Goal: Information Seeking & Learning: Learn about a topic

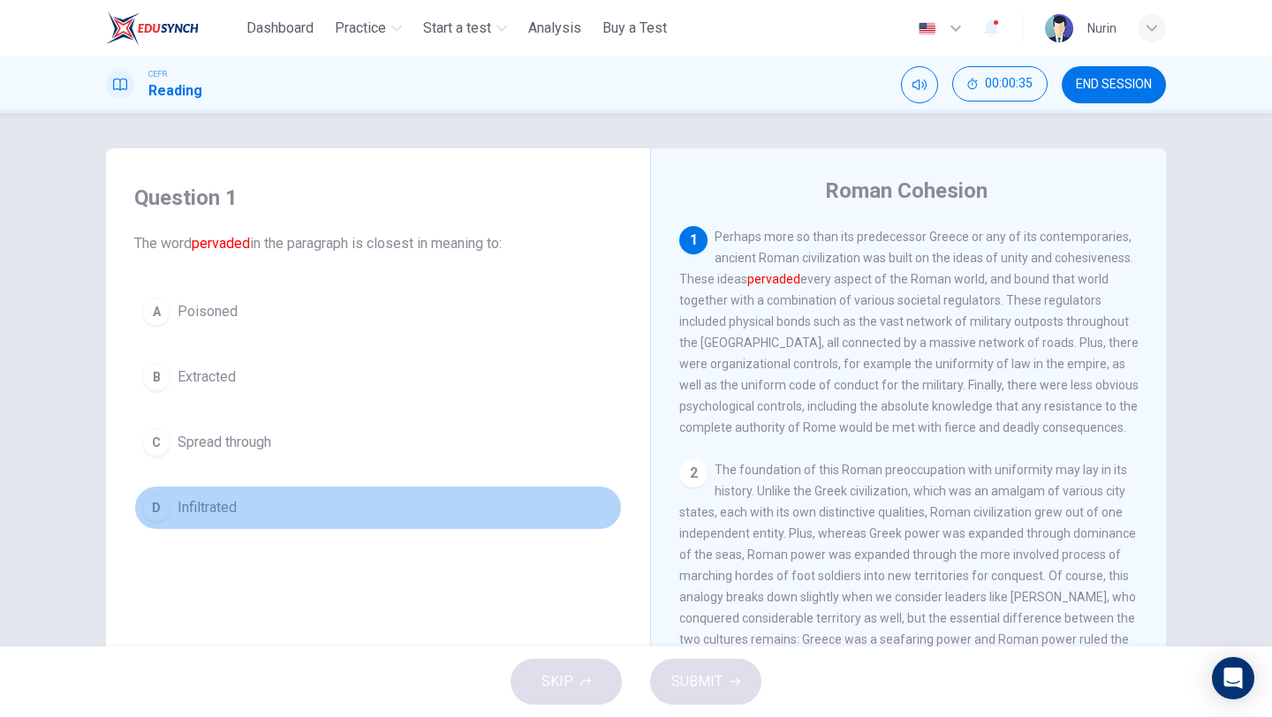
click at [220, 505] on span "Infiltrated" at bounding box center [207, 507] width 59 height 21
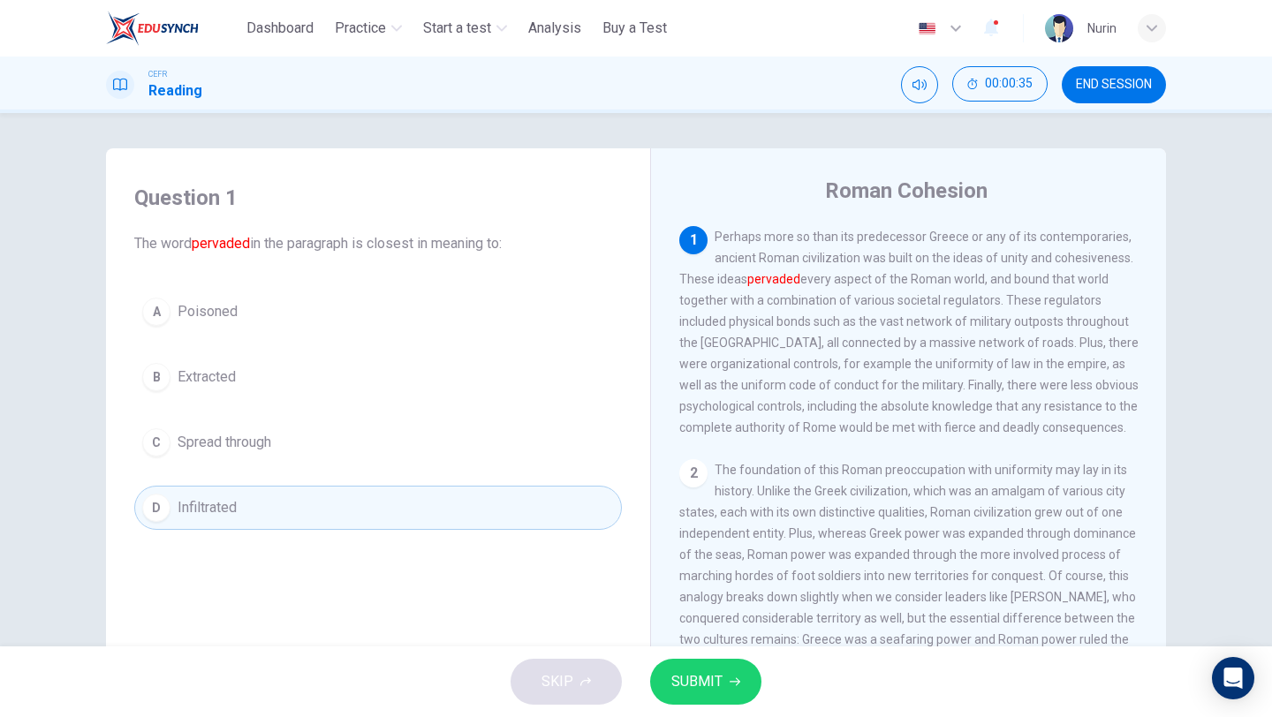
click at [723, 698] on button "SUBMIT" at bounding box center [705, 682] width 111 height 46
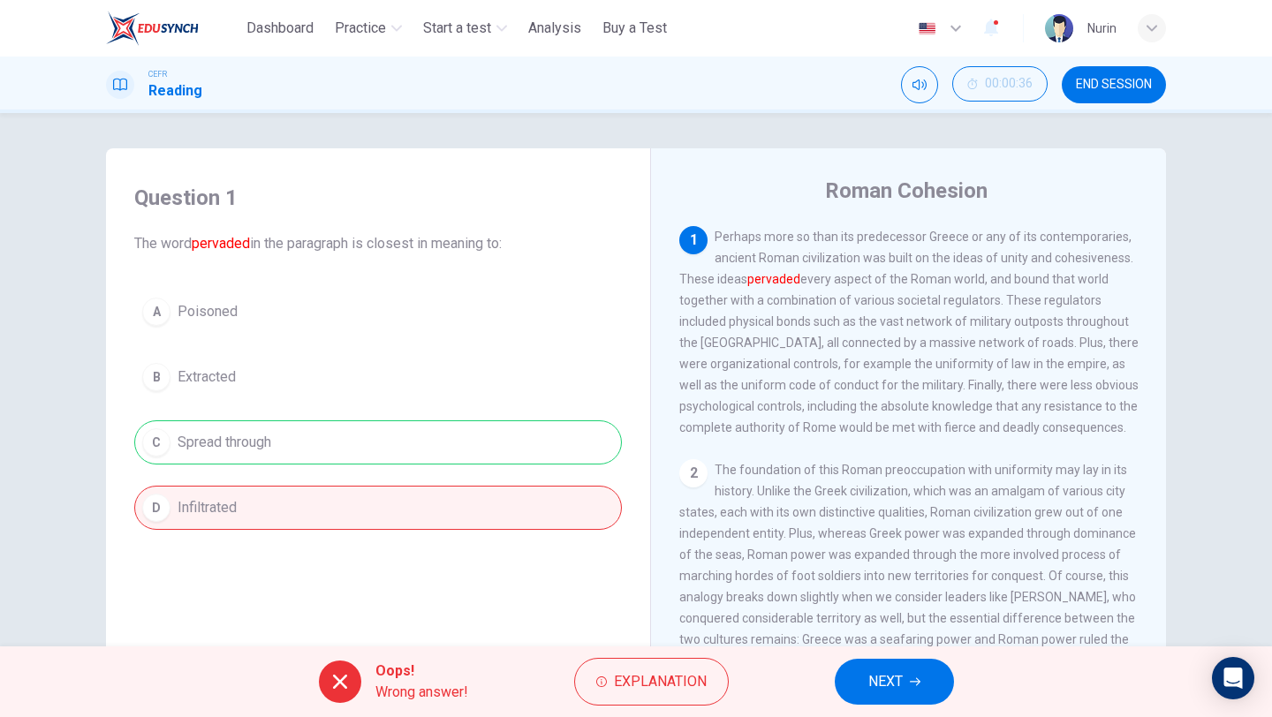
click at [903, 693] on span "NEXT" at bounding box center [886, 682] width 34 height 25
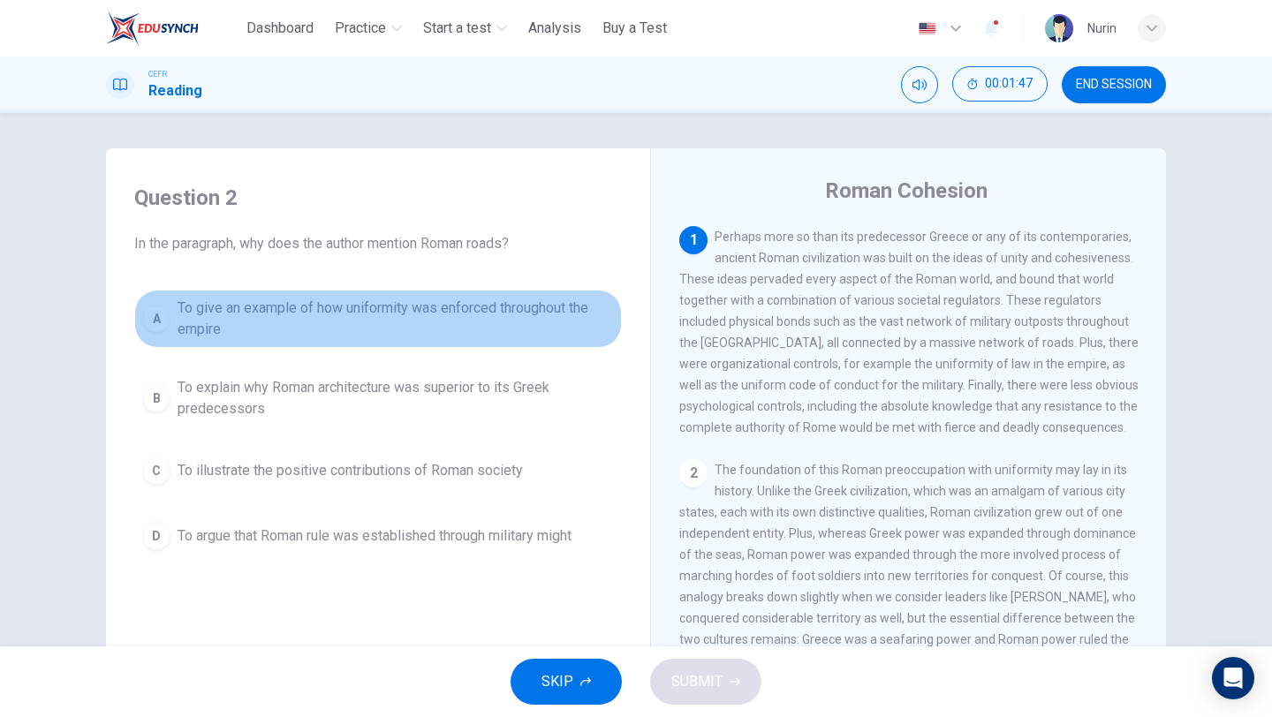
click at [236, 320] on span "To give an example of how uniformity was enforced throughout the empire" at bounding box center [396, 319] width 436 height 42
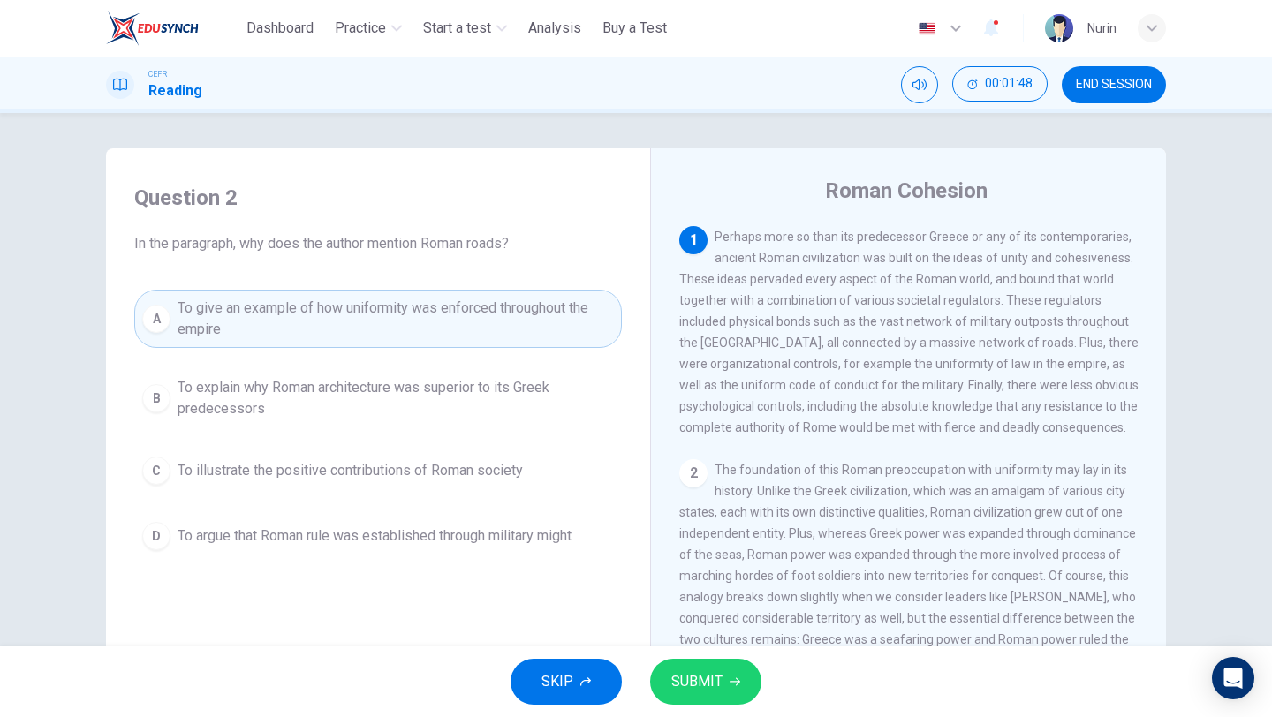
click at [689, 667] on button "SUBMIT" at bounding box center [705, 682] width 111 height 46
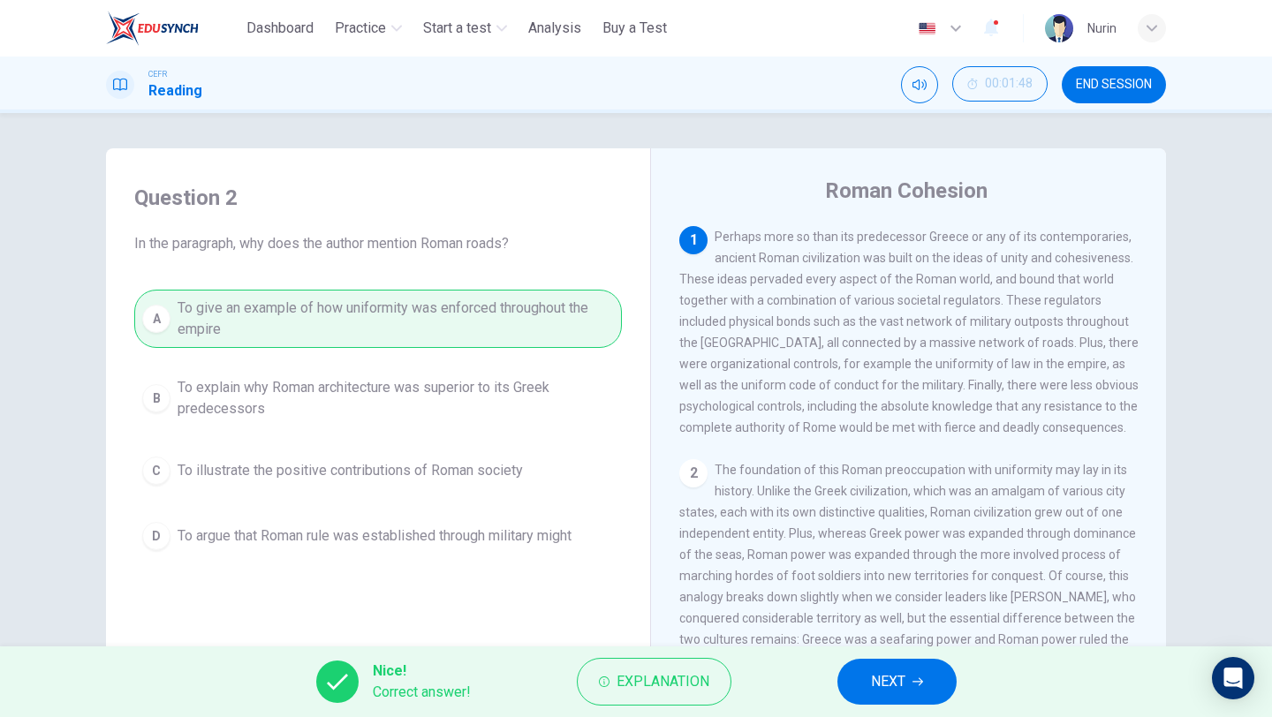
click at [889, 660] on button "NEXT" at bounding box center [897, 682] width 119 height 46
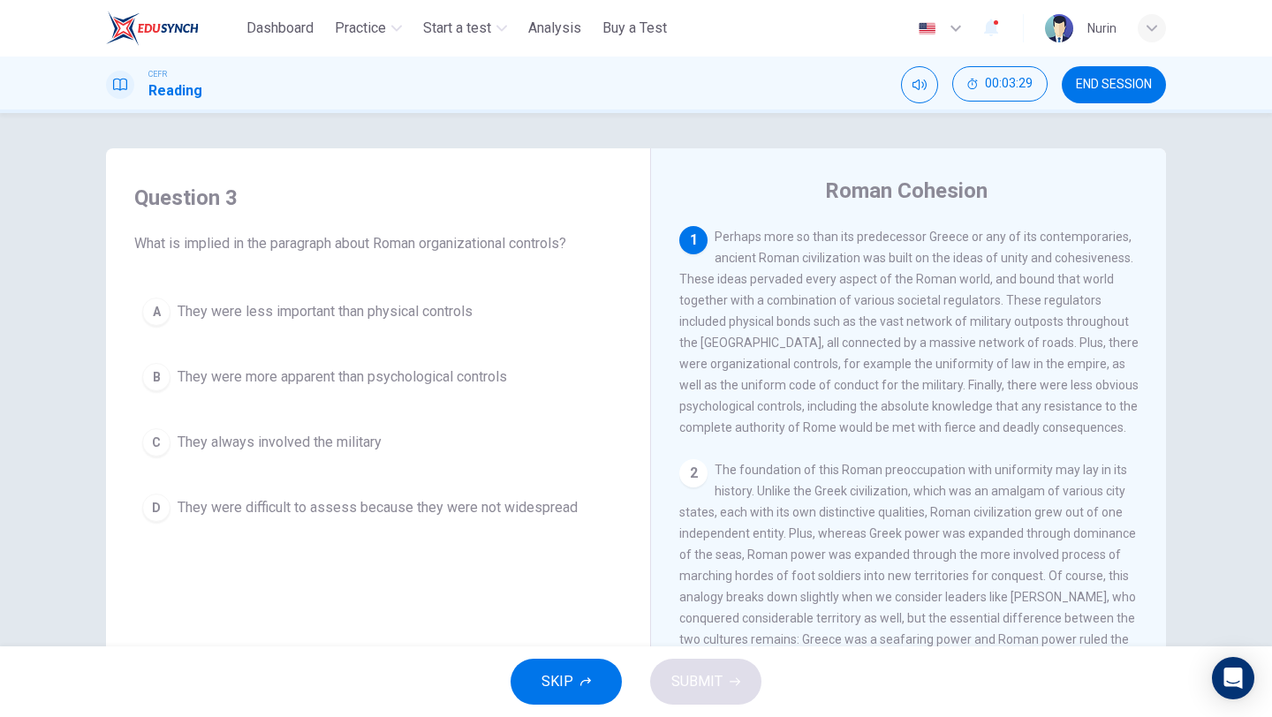
click at [322, 369] on span "They were more apparent than psychological controls" at bounding box center [343, 377] width 330 height 21
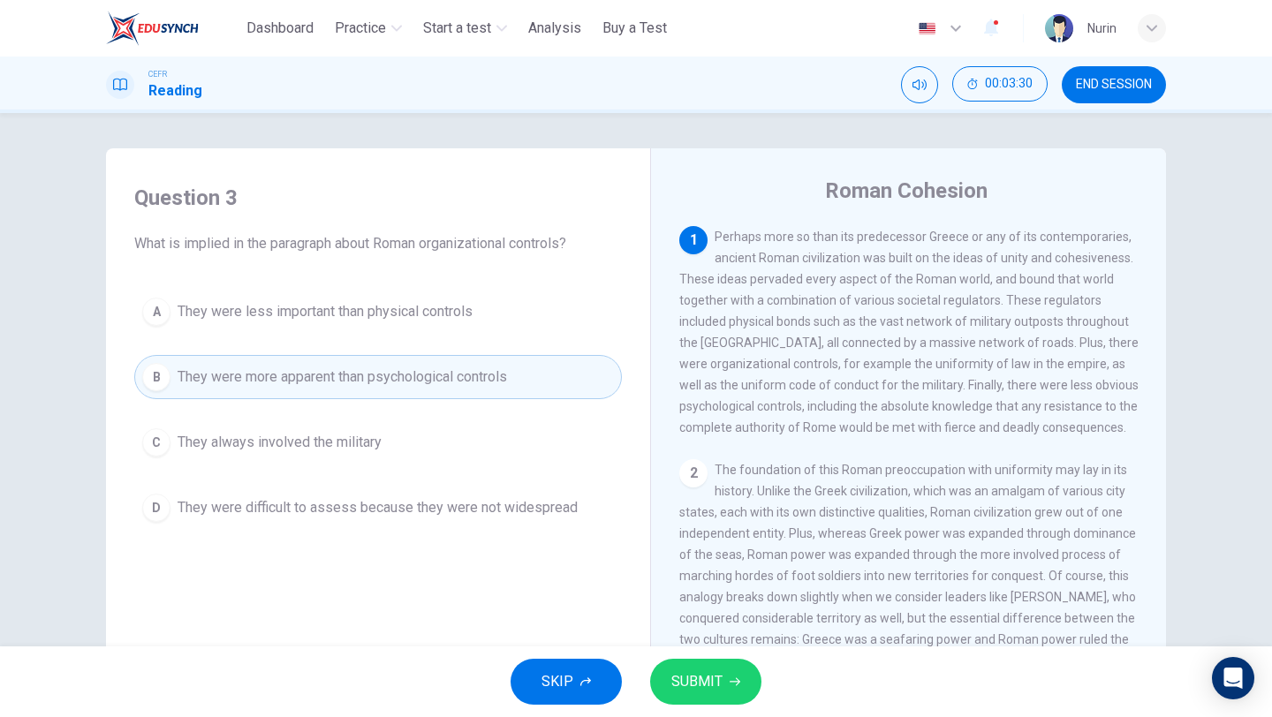
click at [704, 676] on span "SUBMIT" at bounding box center [697, 682] width 51 height 25
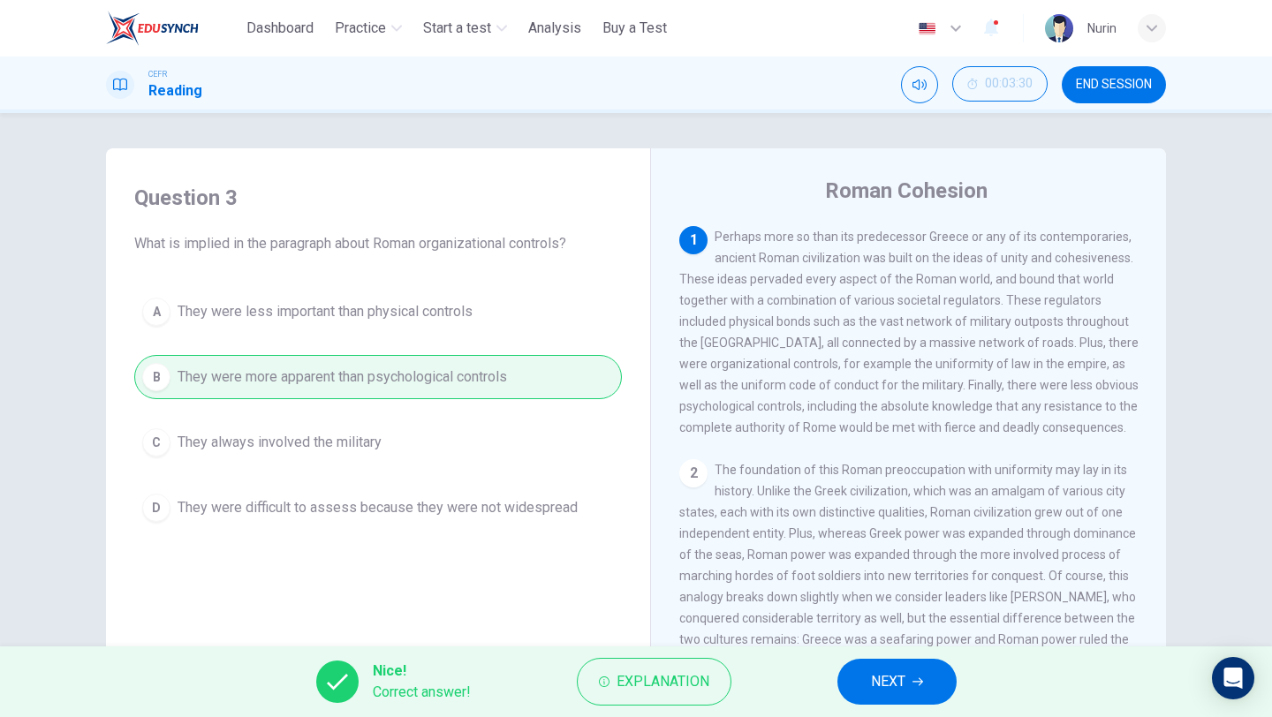
click at [896, 675] on span "NEXT" at bounding box center [888, 682] width 34 height 25
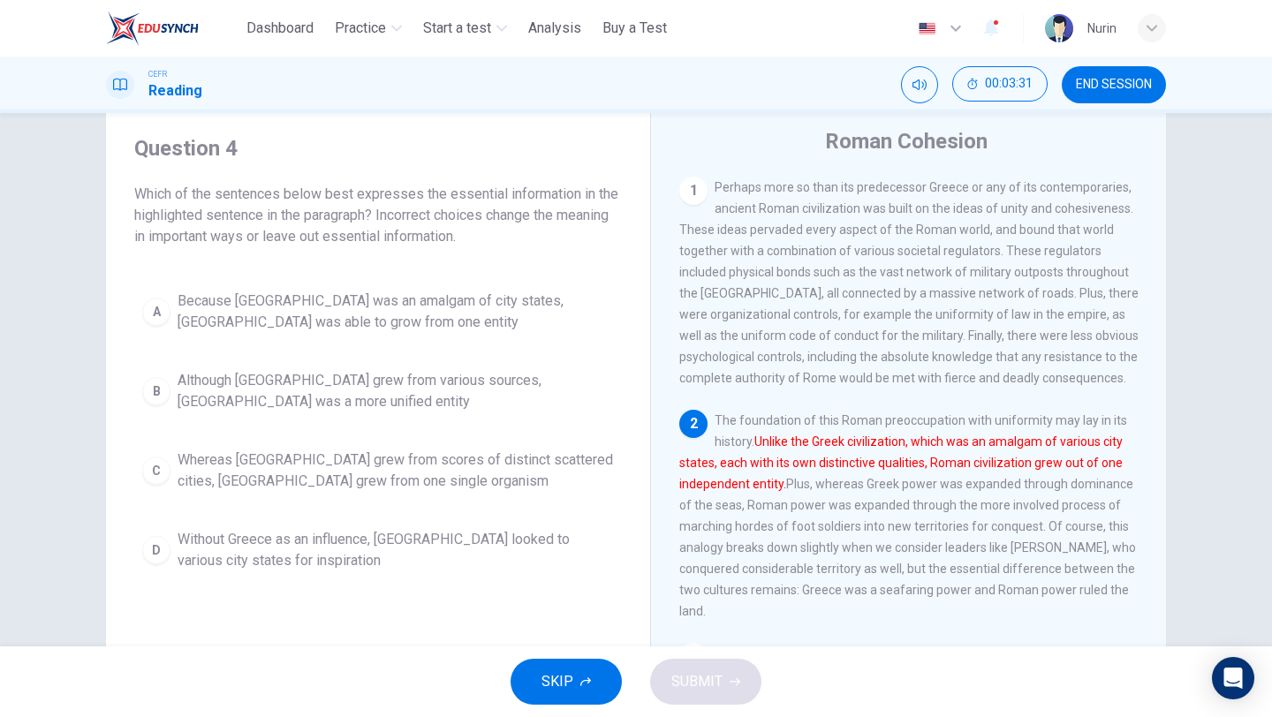
scroll to position [53, 0]
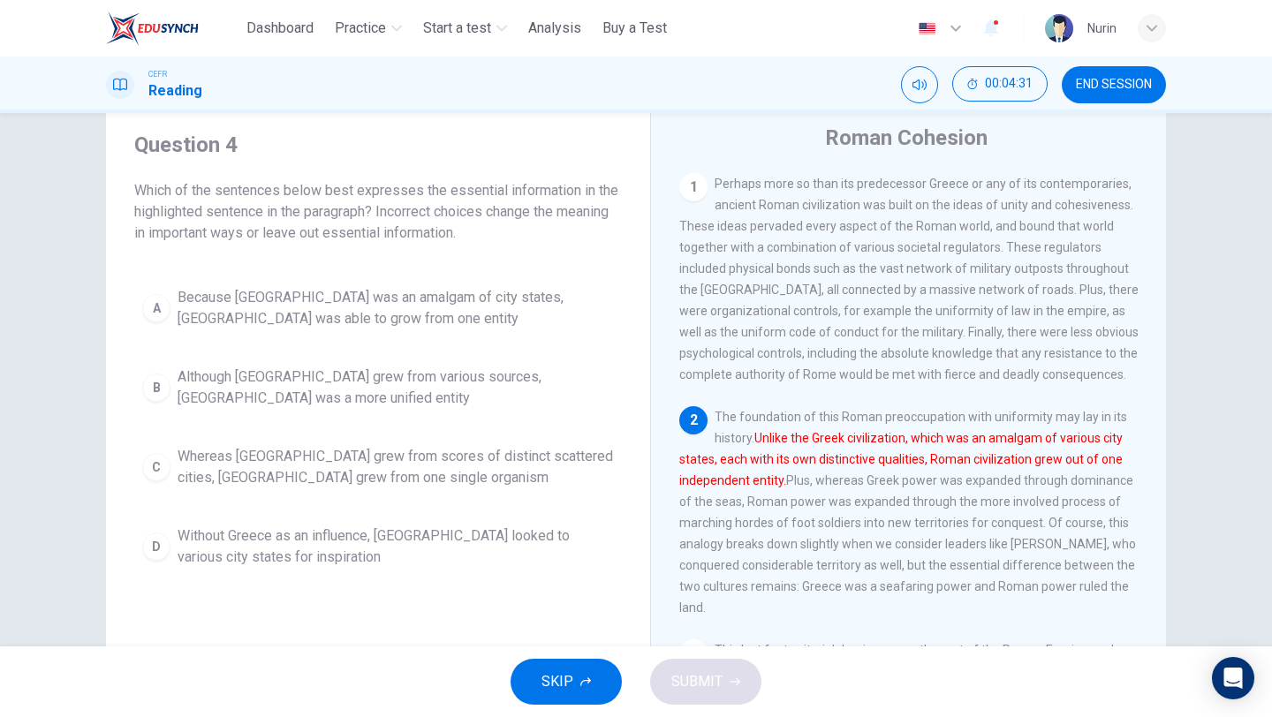
click at [355, 463] on span "Whereas Greece grew from scores of distinct scattered cities, Rome grew from on…" at bounding box center [396, 467] width 436 height 42
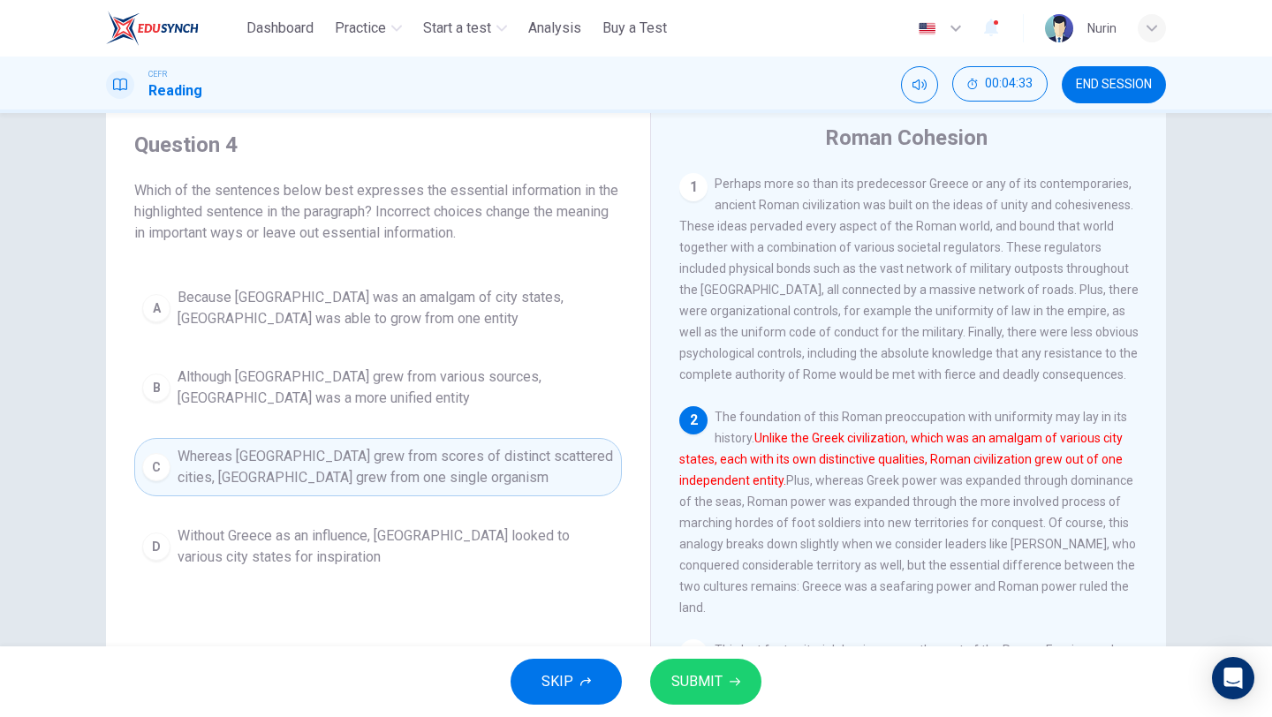
click at [720, 667] on button "SUBMIT" at bounding box center [705, 682] width 111 height 46
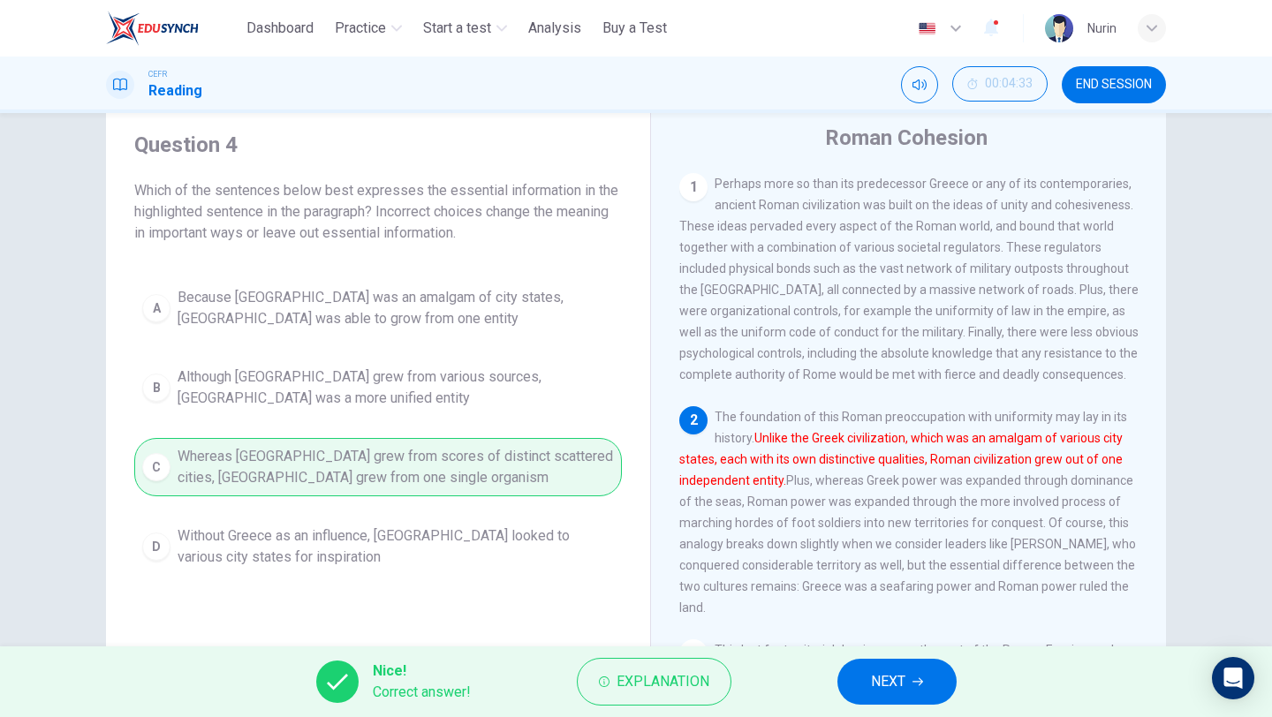
click at [888, 687] on span "NEXT" at bounding box center [888, 682] width 34 height 25
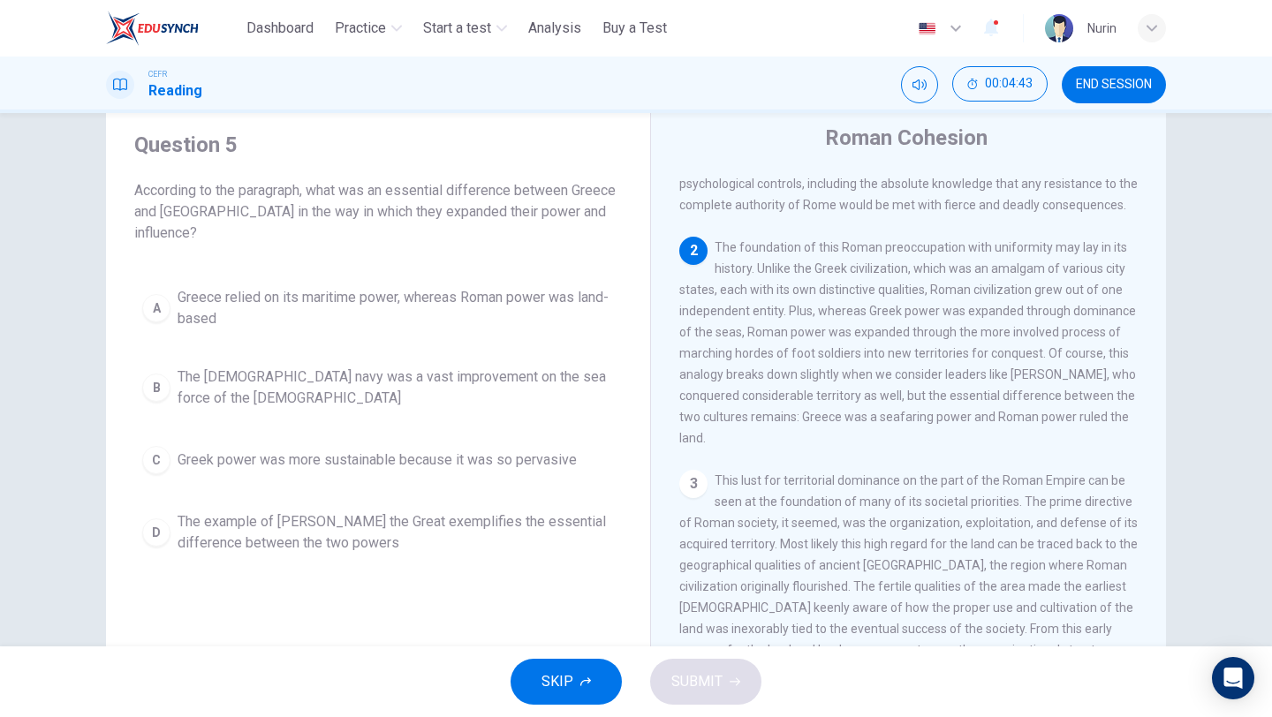
scroll to position [172, 0]
click at [327, 287] on span "Greece relied on its maritime power, whereas Roman power was land-based" at bounding box center [396, 308] width 436 height 42
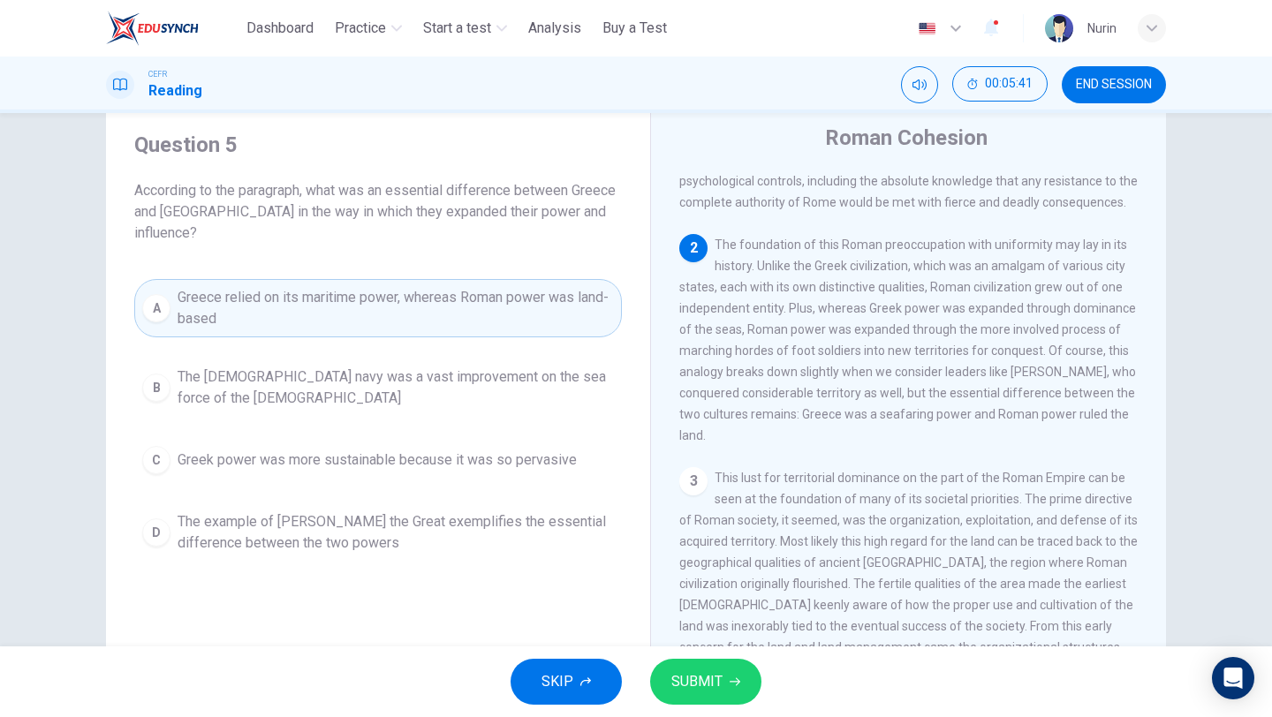
click at [699, 683] on span "SUBMIT" at bounding box center [697, 682] width 51 height 25
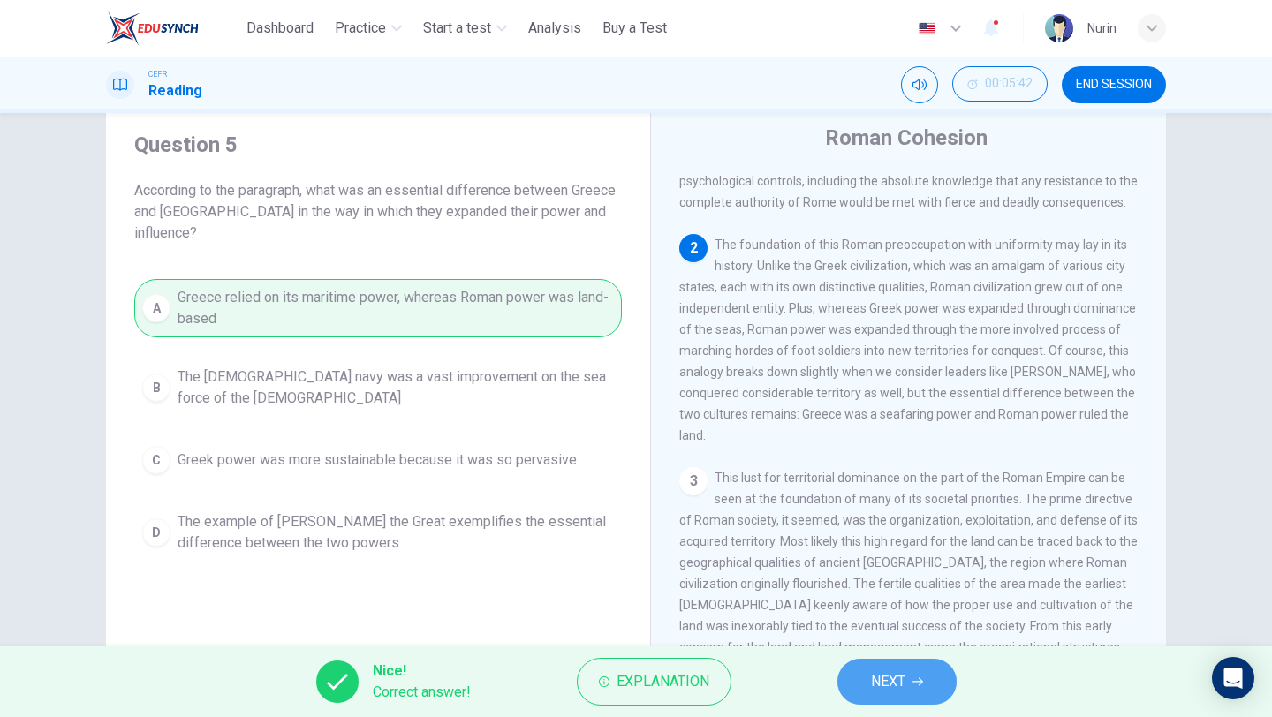
click at [885, 674] on span "NEXT" at bounding box center [888, 682] width 34 height 25
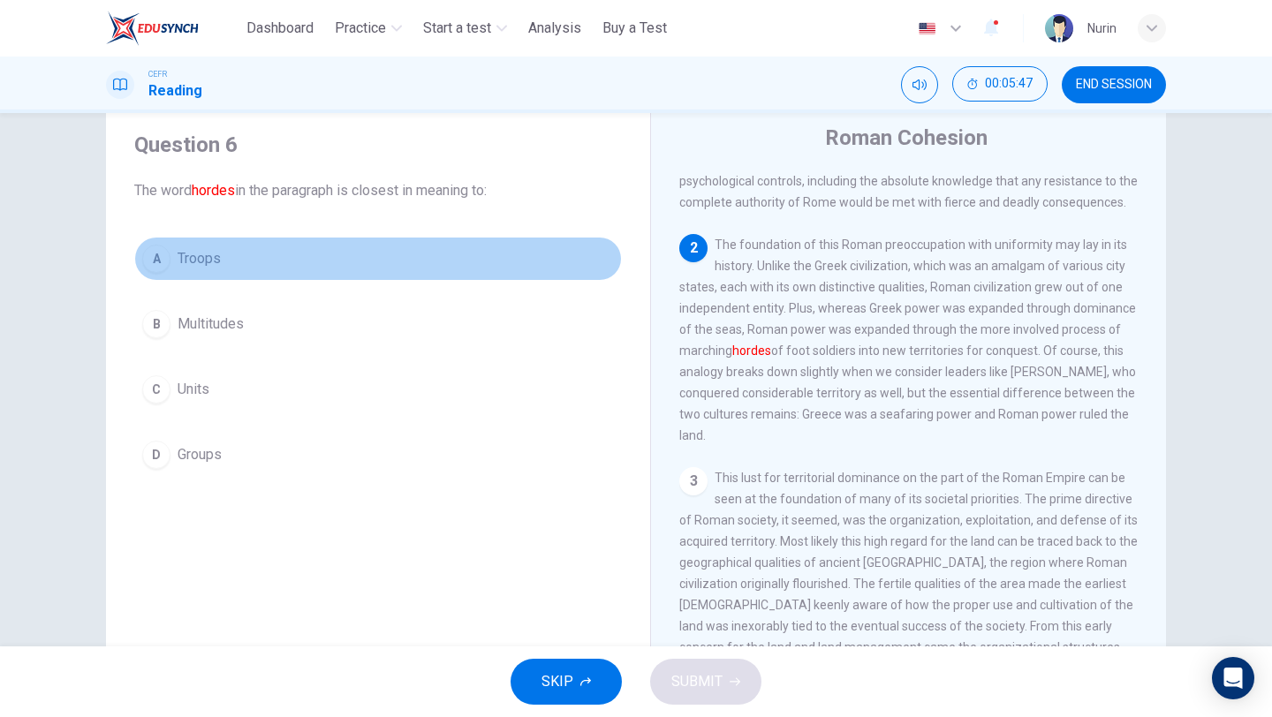
click at [199, 260] on span "Troops" at bounding box center [199, 258] width 43 height 21
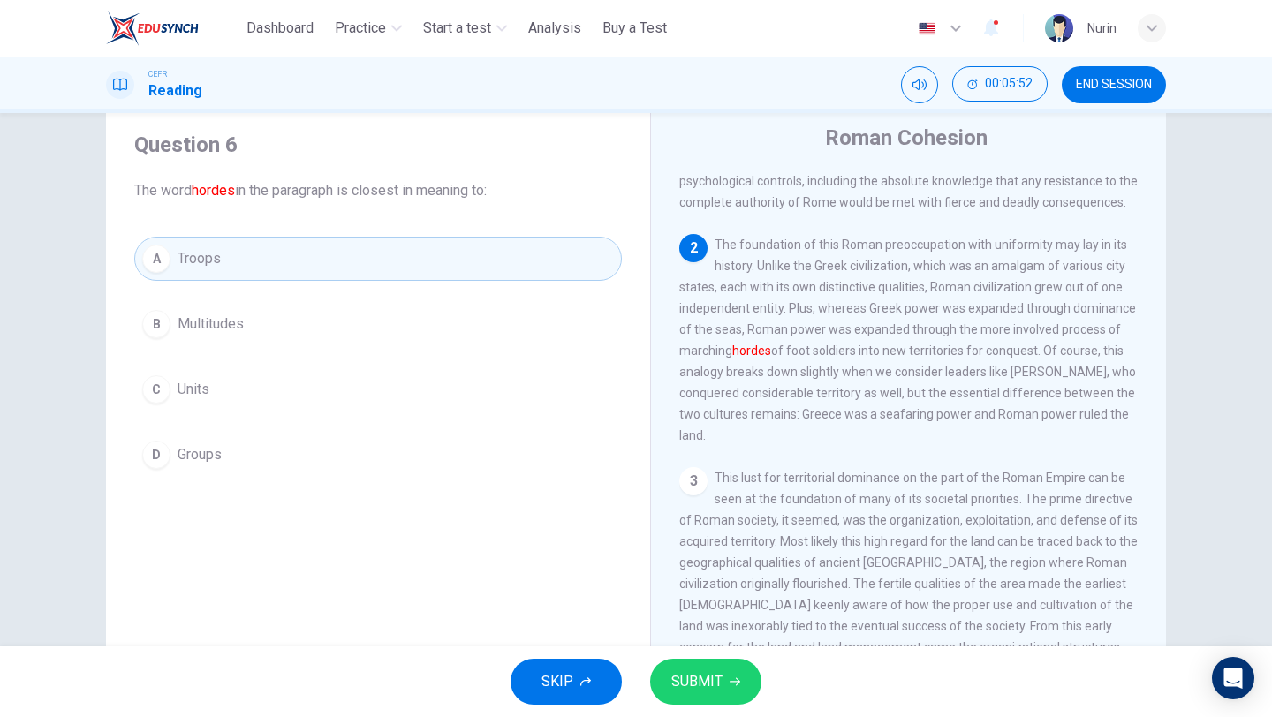
click at [708, 678] on span "SUBMIT" at bounding box center [697, 682] width 51 height 25
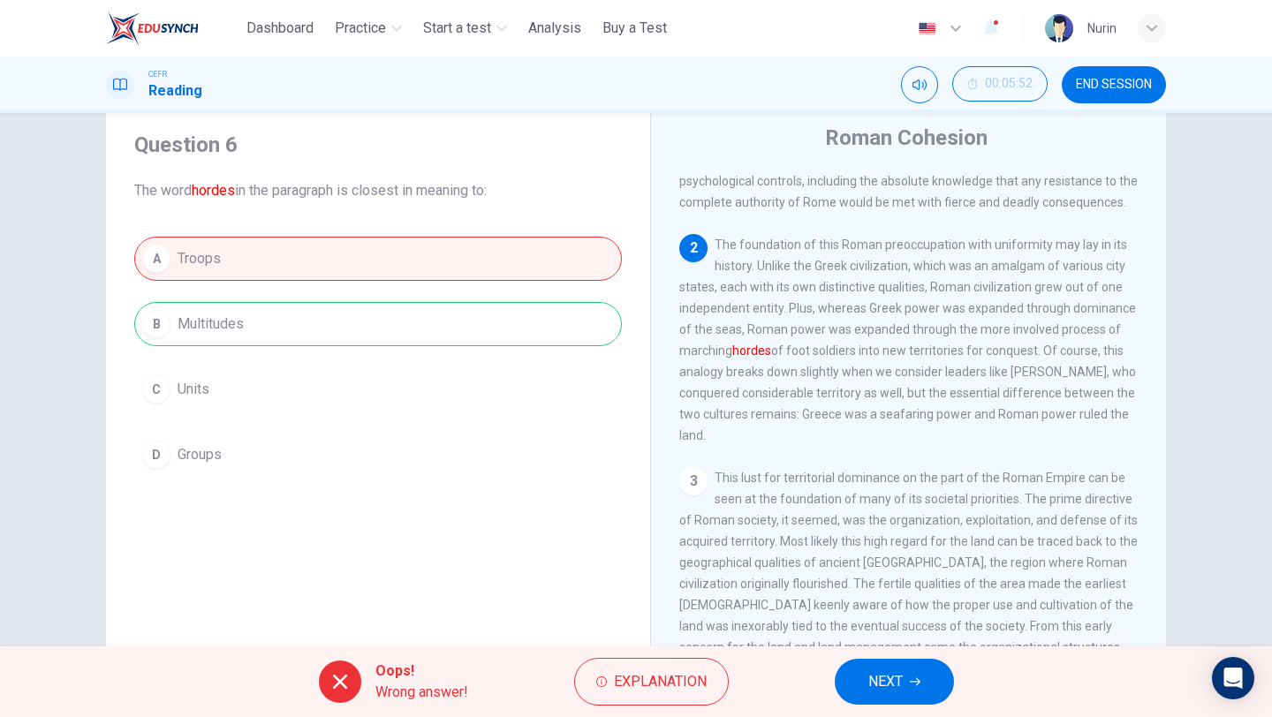
click at [900, 689] on span "NEXT" at bounding box center [886, 682] width 34 height 25
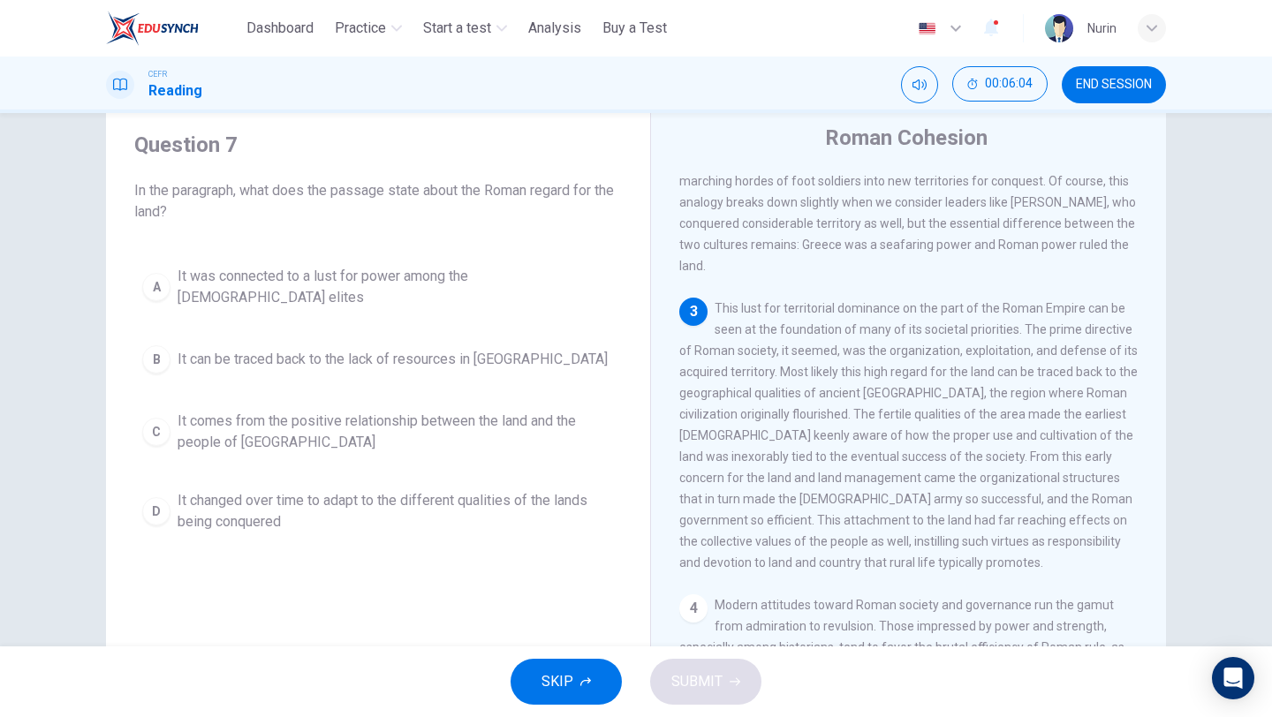
scroll to position [348, 0]
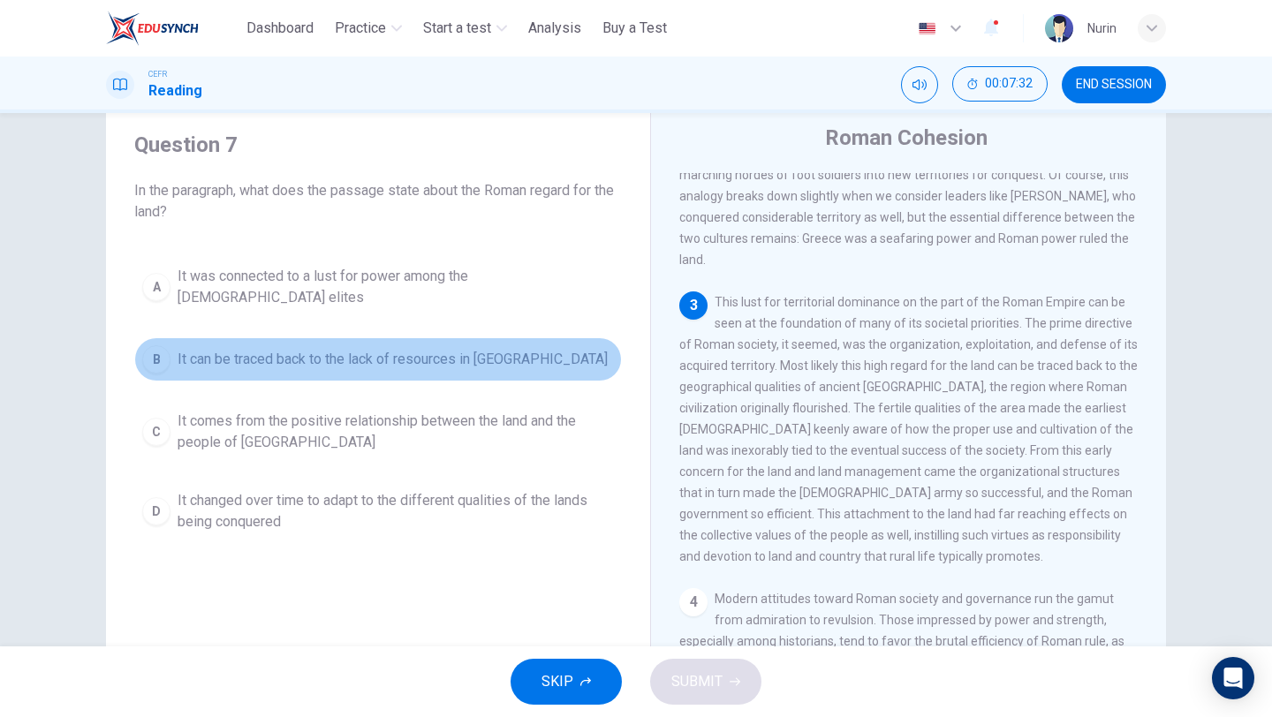
click at [414, 351] on span "It can be traced back to the lack of resources in Latium" at bounding box center [393, 359] width 430 height 21
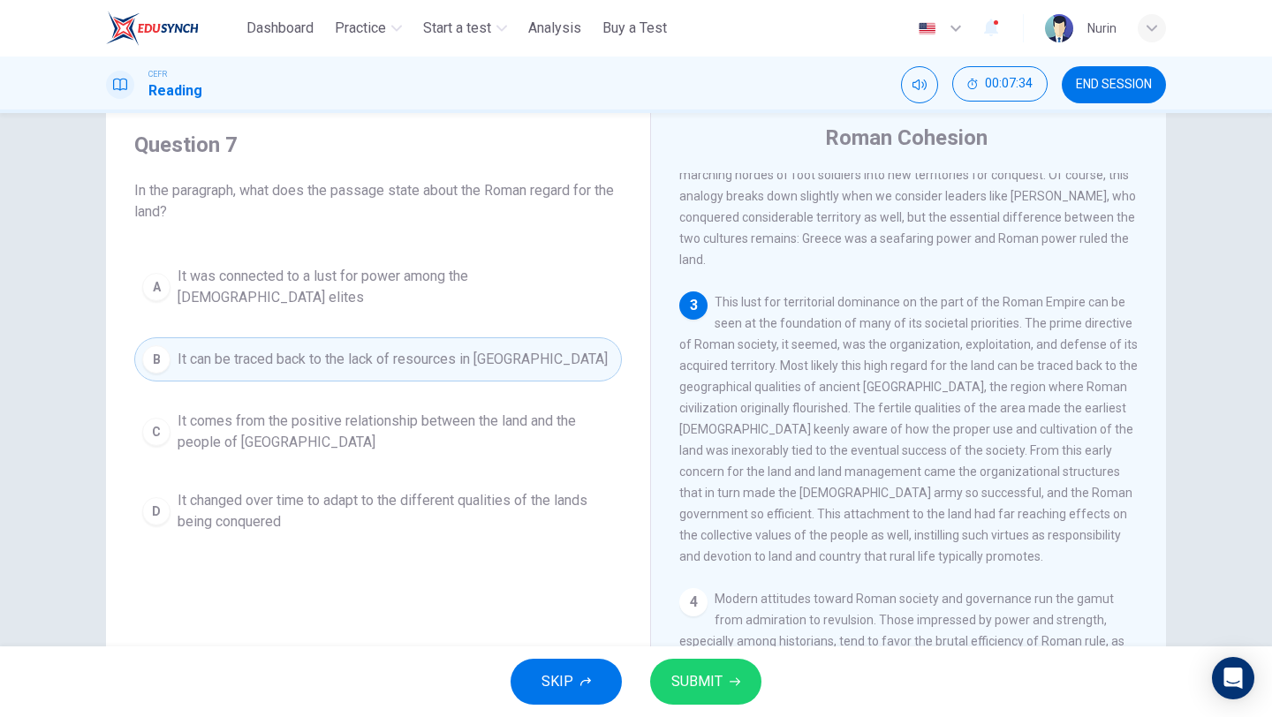
click at [704, 689] on span "SUBMIT" at bounding box center [697, 682] width 51 height 25
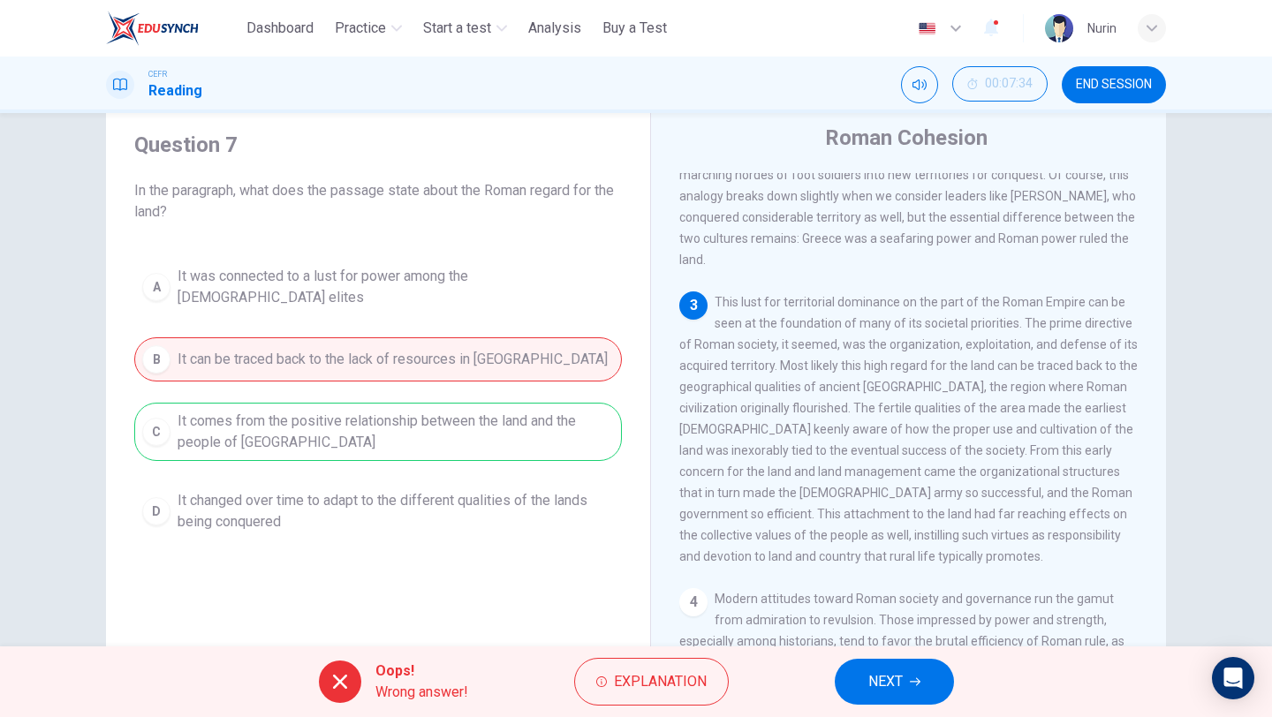
click at [882, 671] on span "NEXT" at bounding box center [886, 682] width 34 height 25
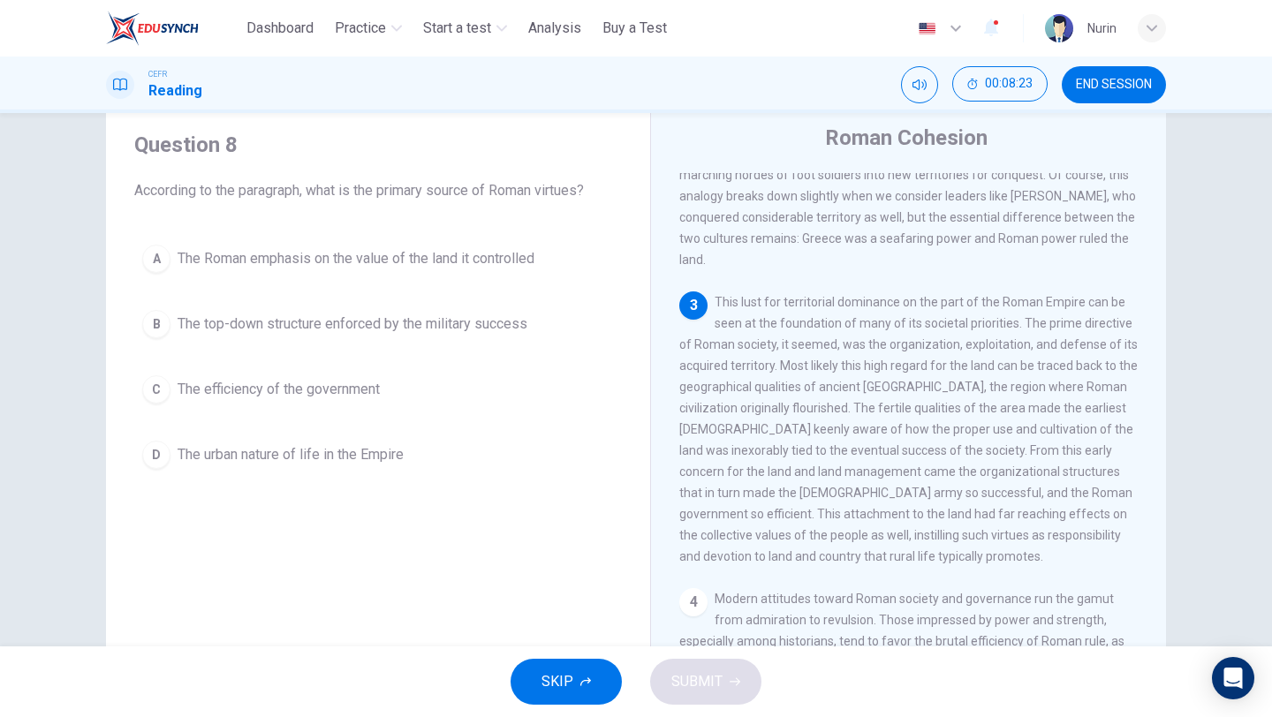
click at [411, 259] on span "The Roman emphasis on the value of the land it controlled" at bounding box center [356, 258] width 357 height 21
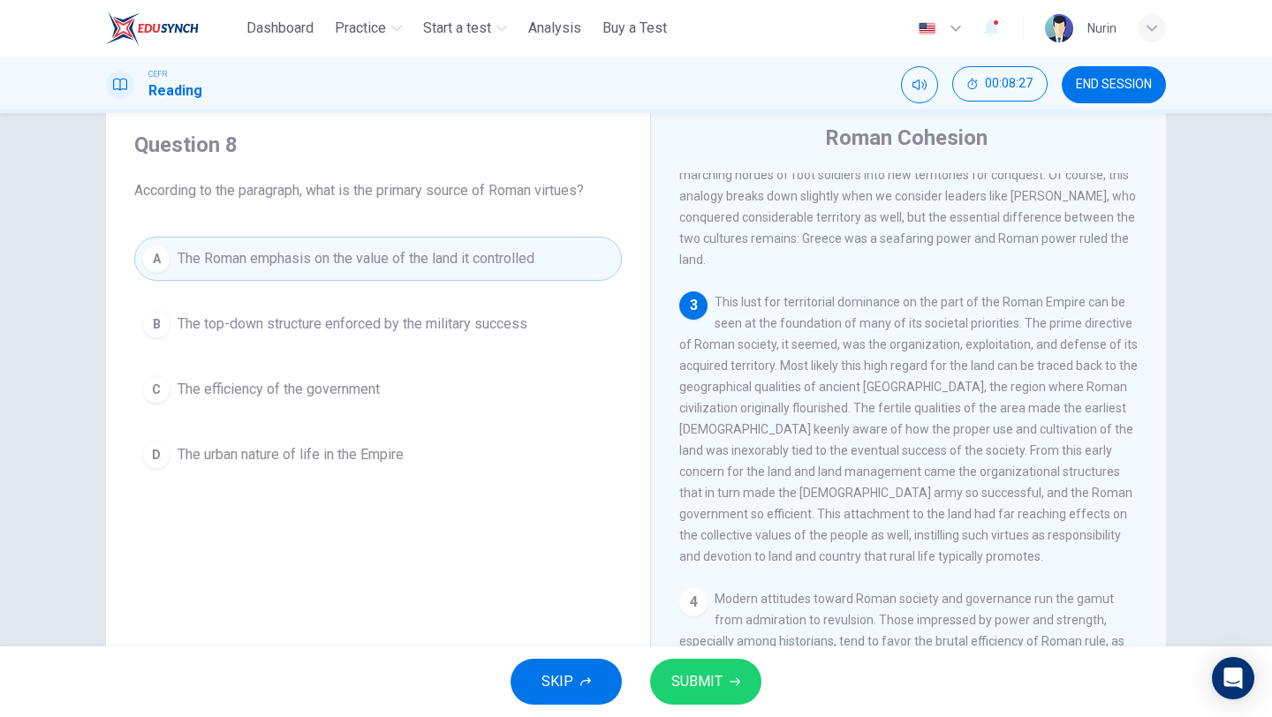
click at [732, 686] on icon "button" at bounding box center [735, 682] width 11 height 11
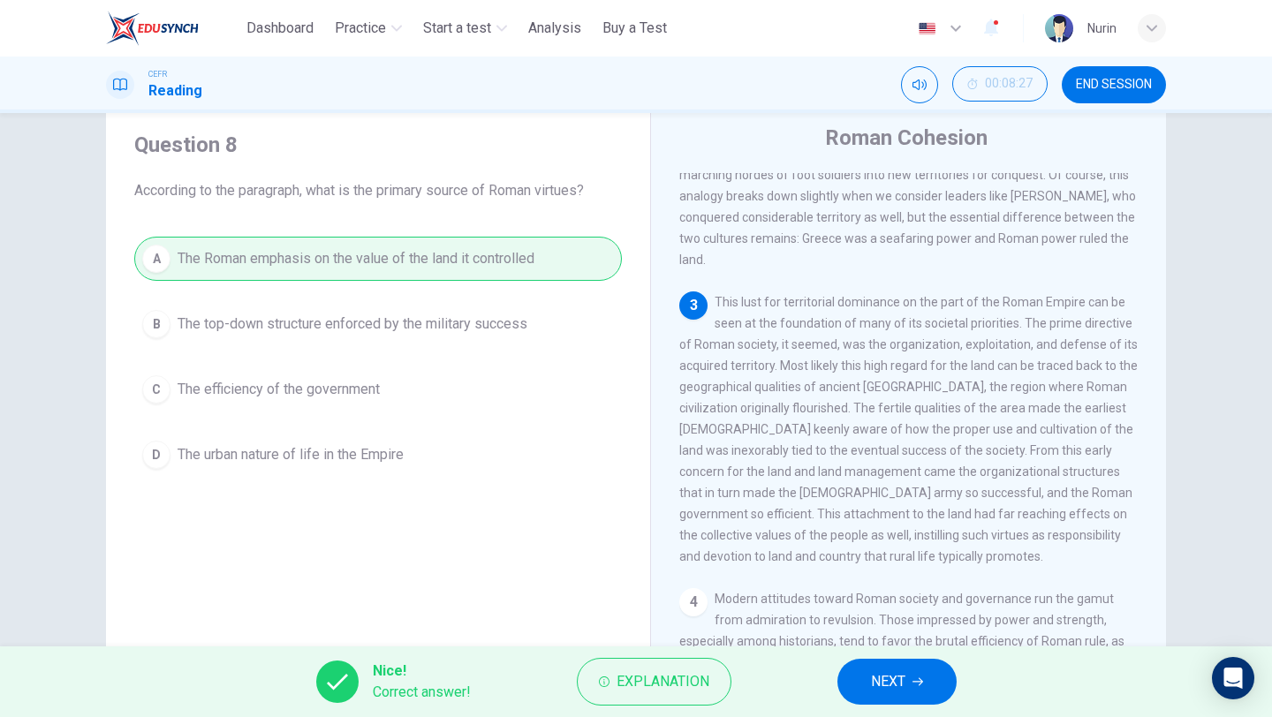
click at [897, 677] on span "NEXT" at bounding box center [888, 682] width 34 height 25
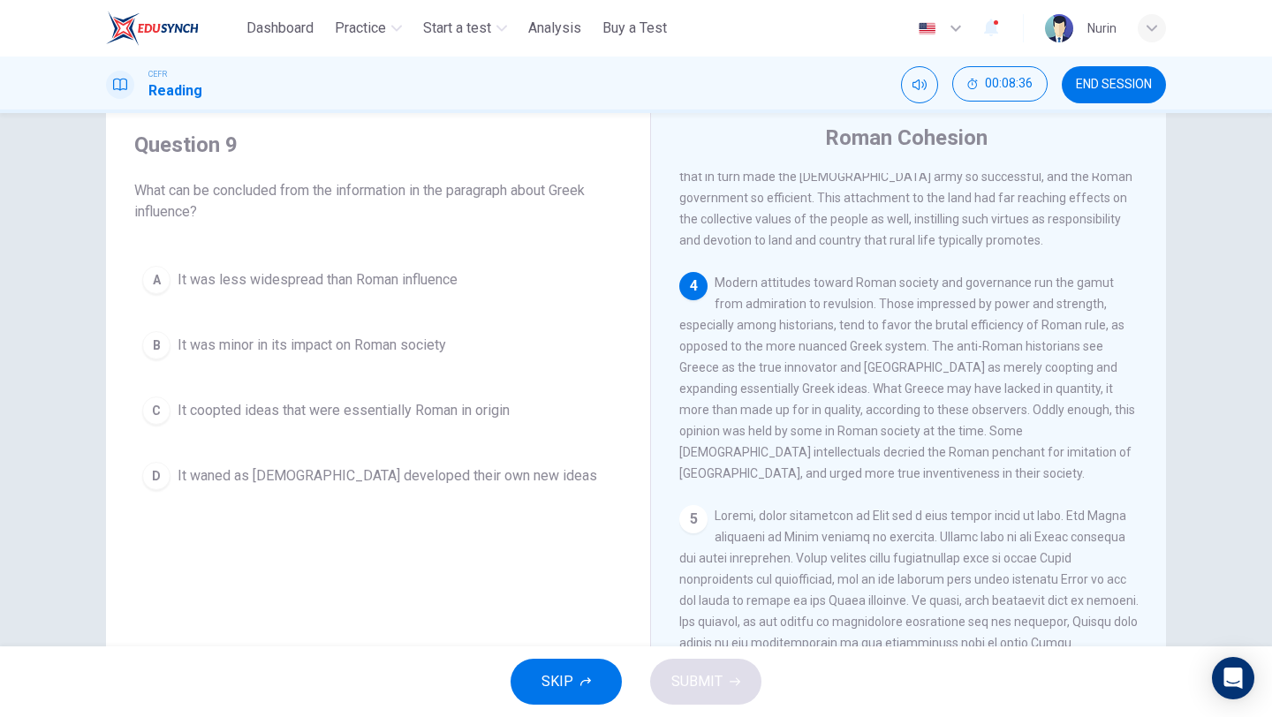
scroll to position [660, 0]
click at [366, 353] on span "It was minor in its impact on Roman society" at bounding box center [312, 345] width 269 height 21
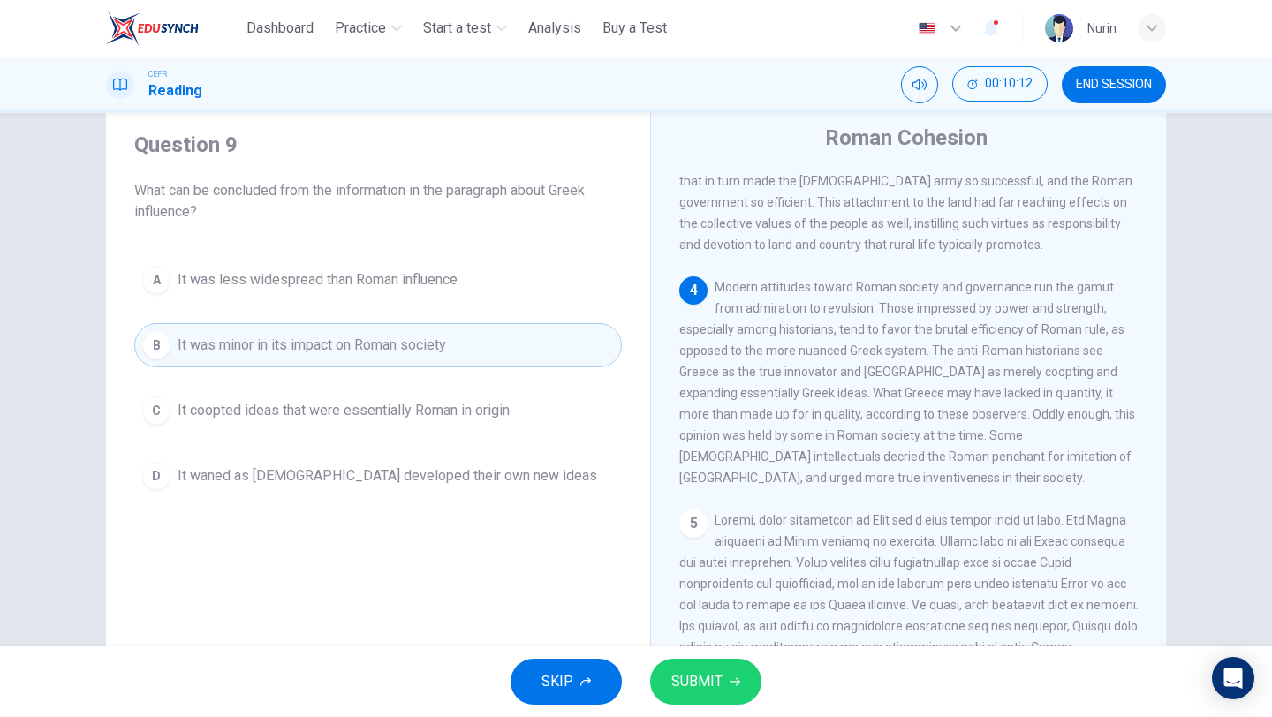
click at [710, 675] on span "SUBMIT" at bounding box center [697, 682] width 51 height 25
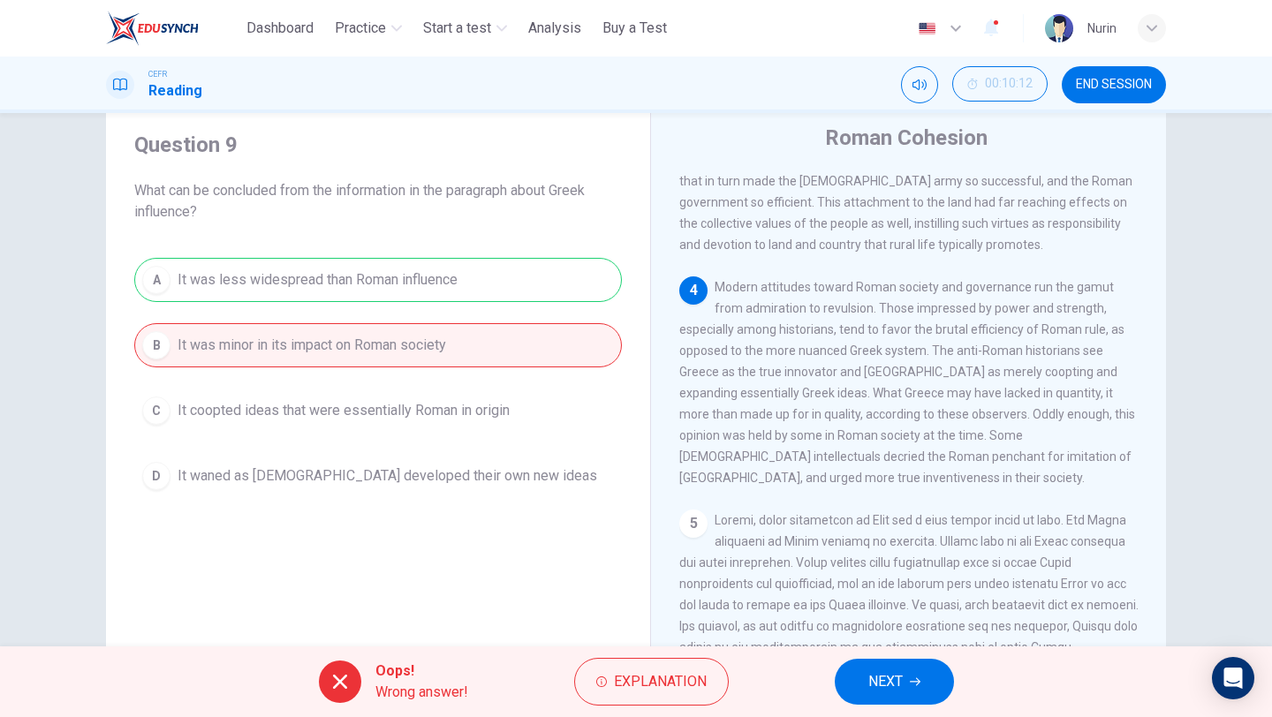
click at [899, 682] on span "NEXT" at bounding box center [886, 682] width 34 height 25
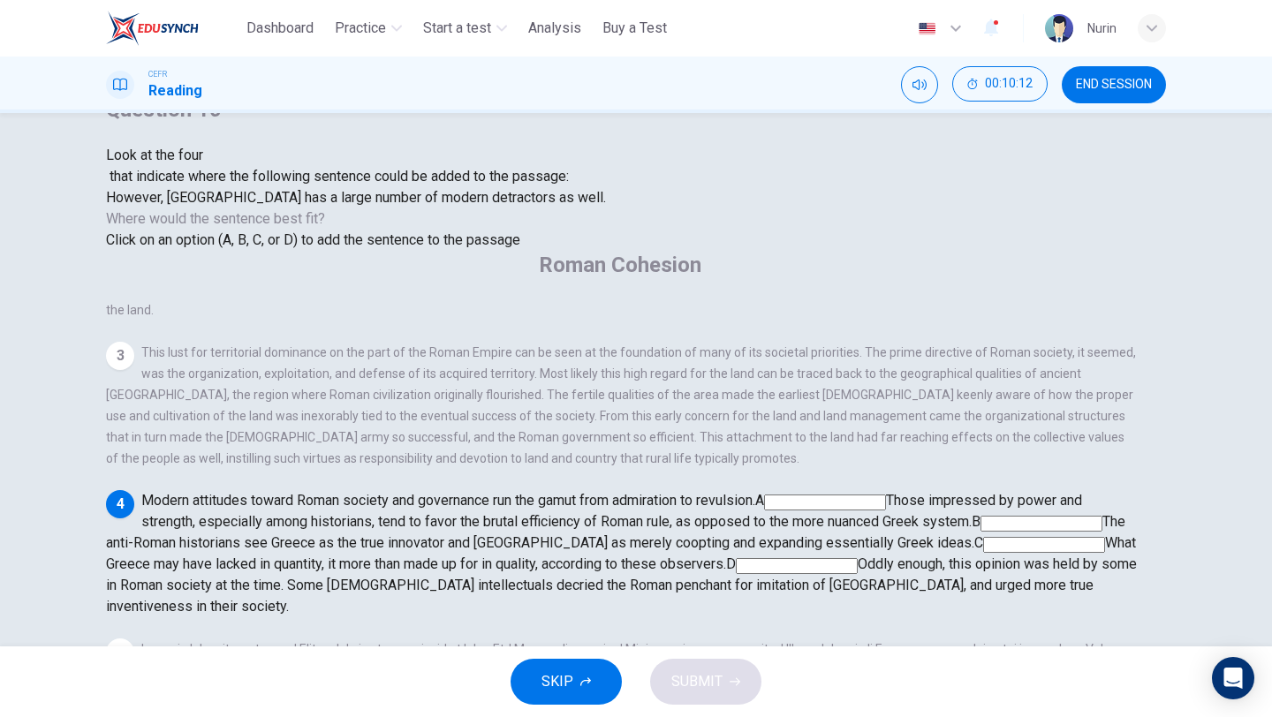
scroll to position [636, 0]
click at [858, 558] on input at bounding box center [797, 566] width 122 height 16
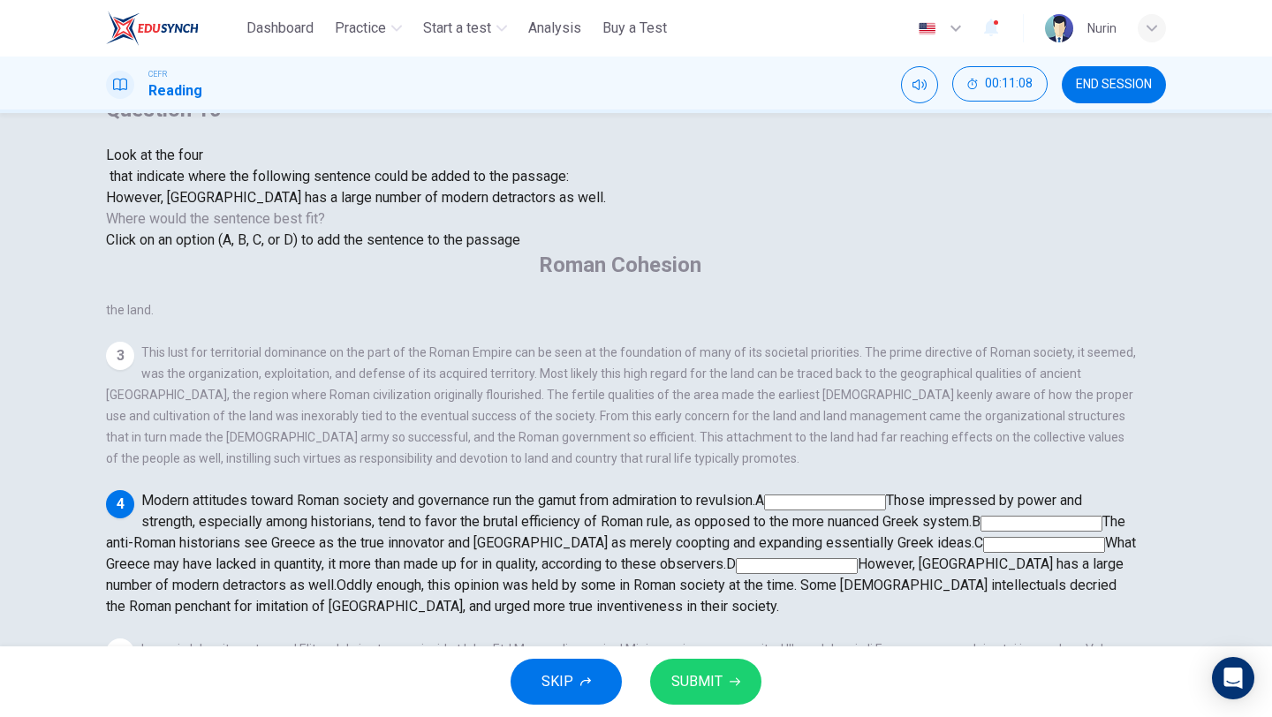
click at [722, 695] on button "SUBMIT" at bounding box center [705, 682] width 111 height 46
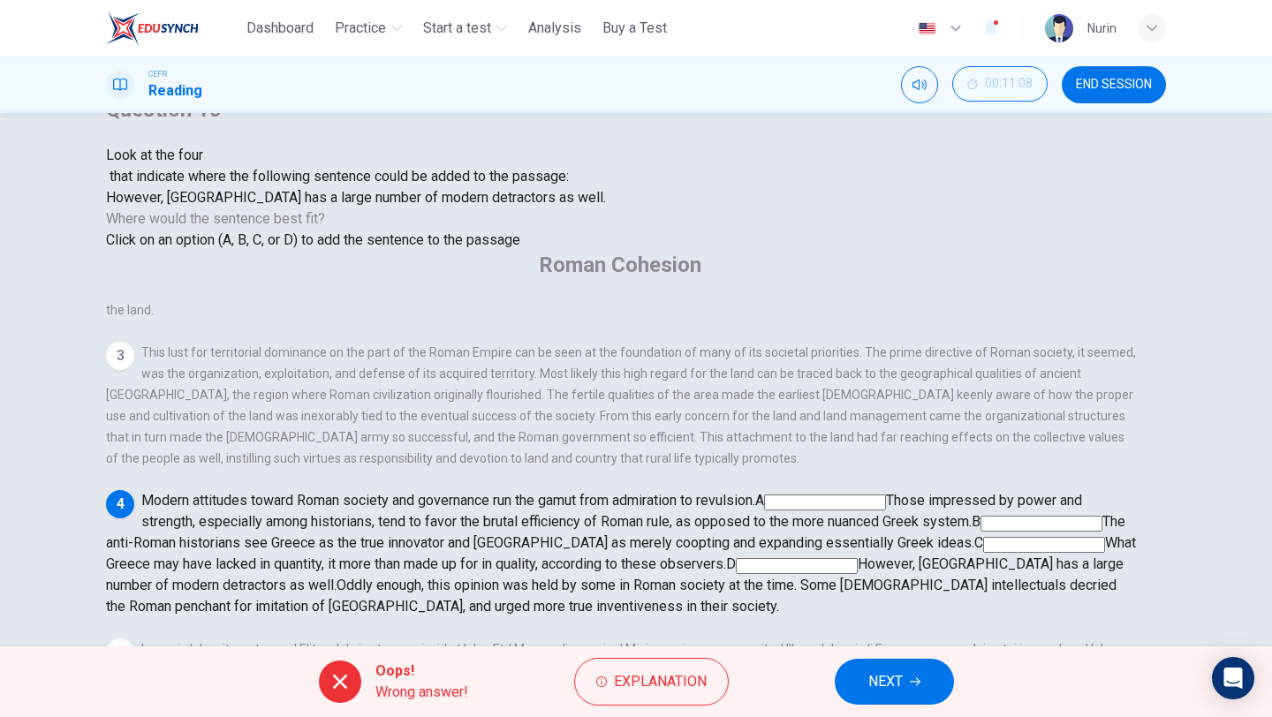
click at [892, 683] on span "NEXT" at bounding box center [886, 682] width 34 height 25
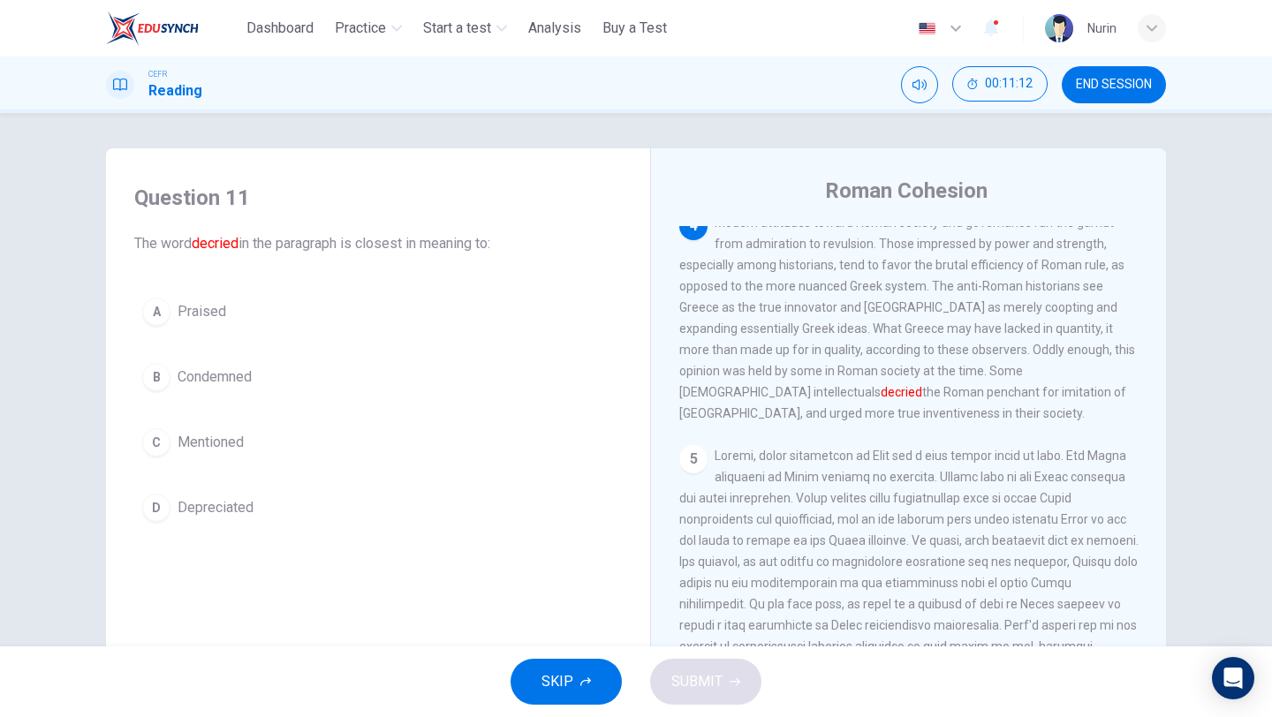
scroll to position [778, 0]
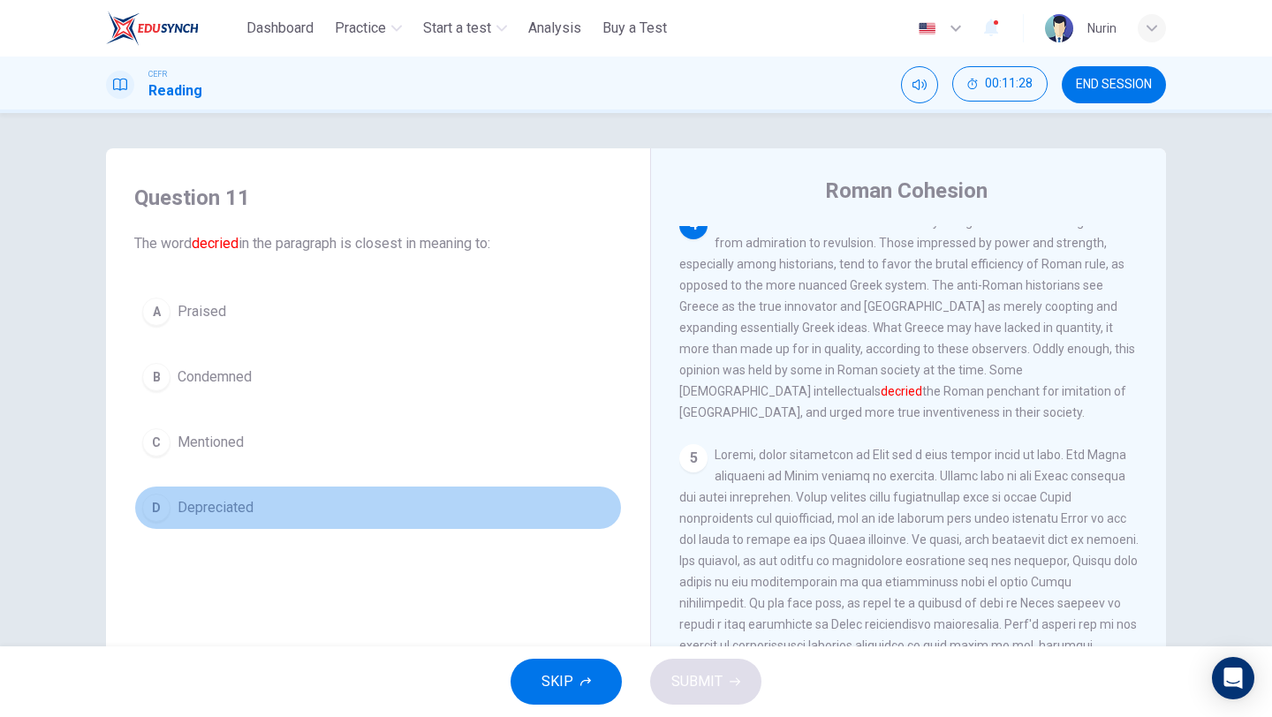
click at [205, 511] on span "Depreciated" at bounding box center [216, 507] width 76 height 21
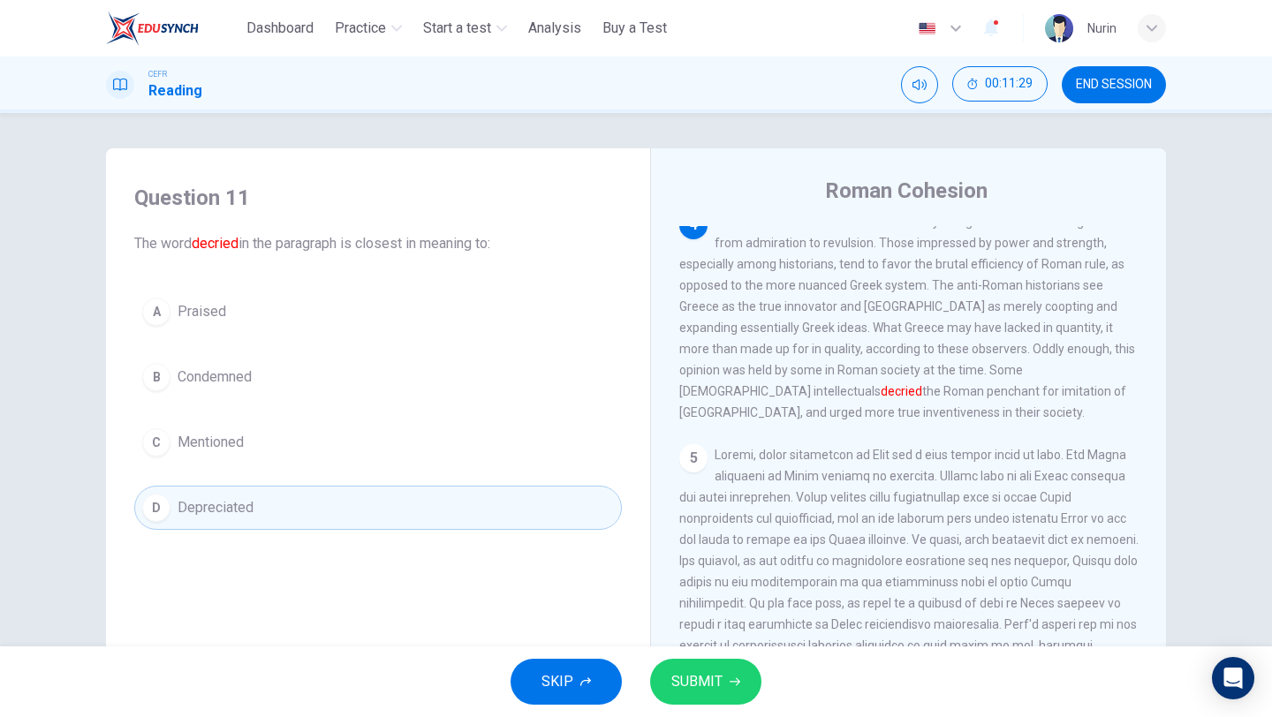
click at [697, 675] on span "SUBMIT" at bounding box center [697, 682] width 51 height 25
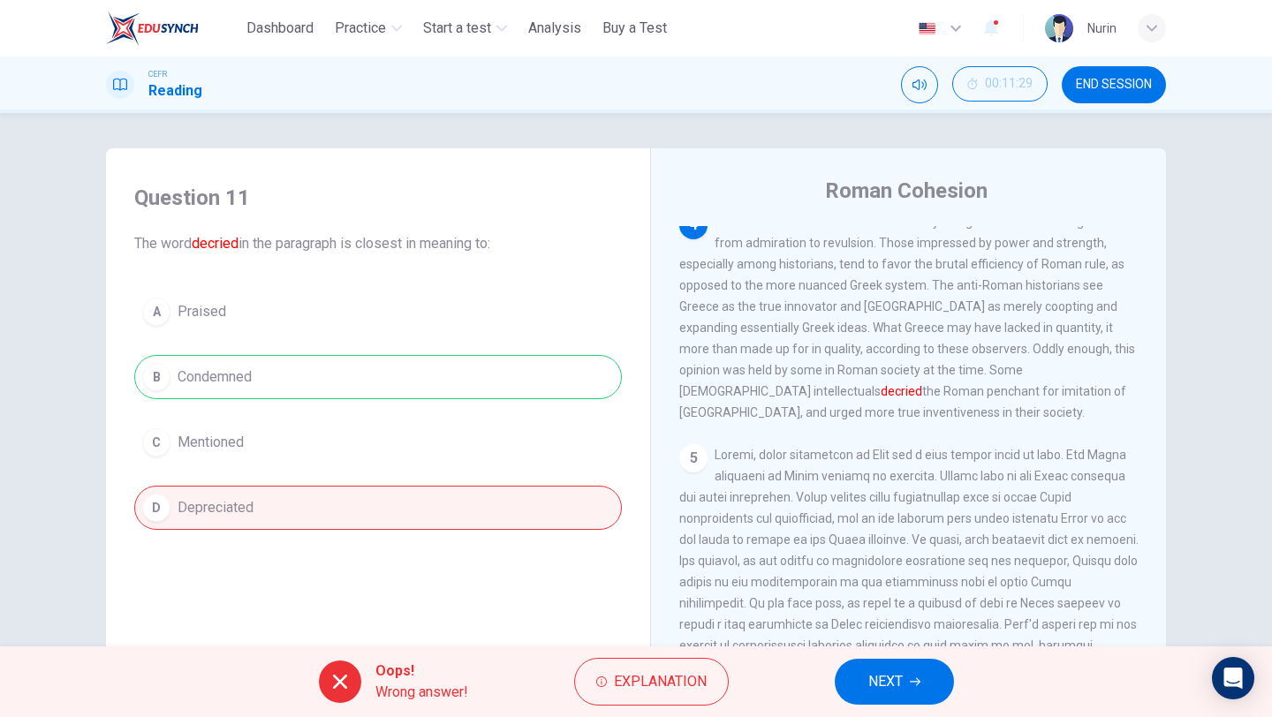
click at [907, 678] on button "NEXT" at bounding box center [894, 682] width 119 height 46
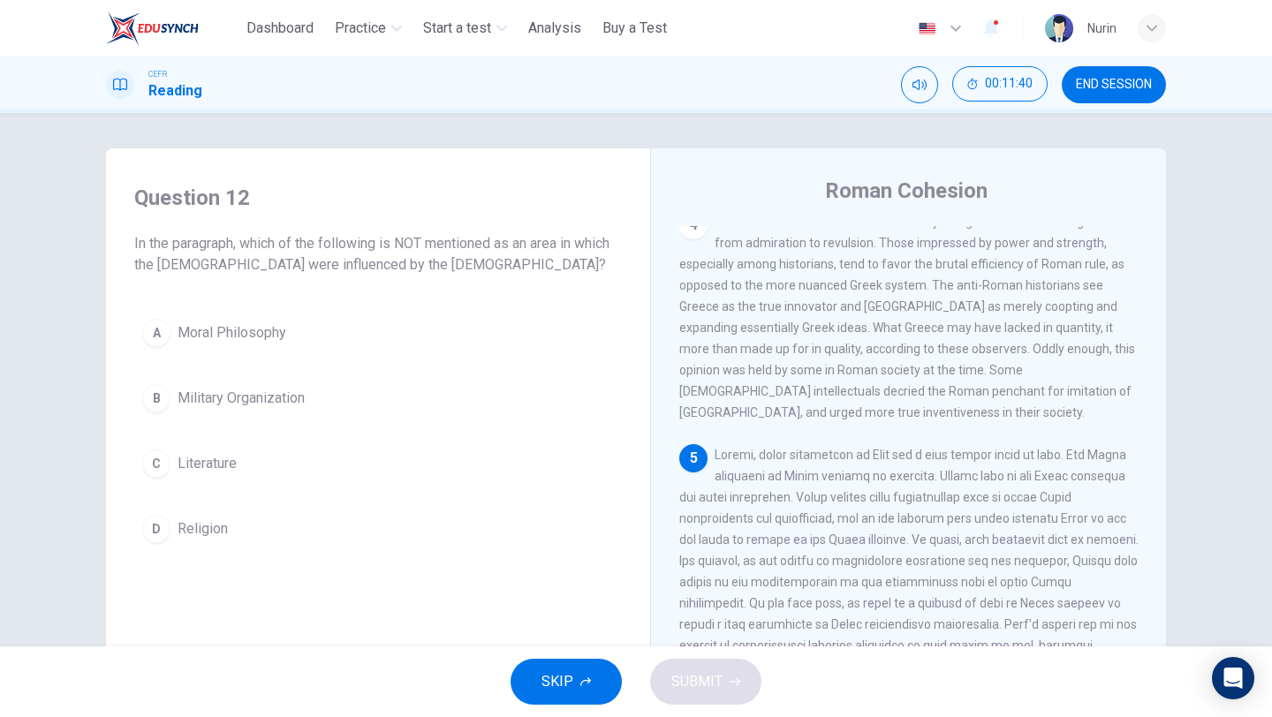
scroll to position [829, 0]
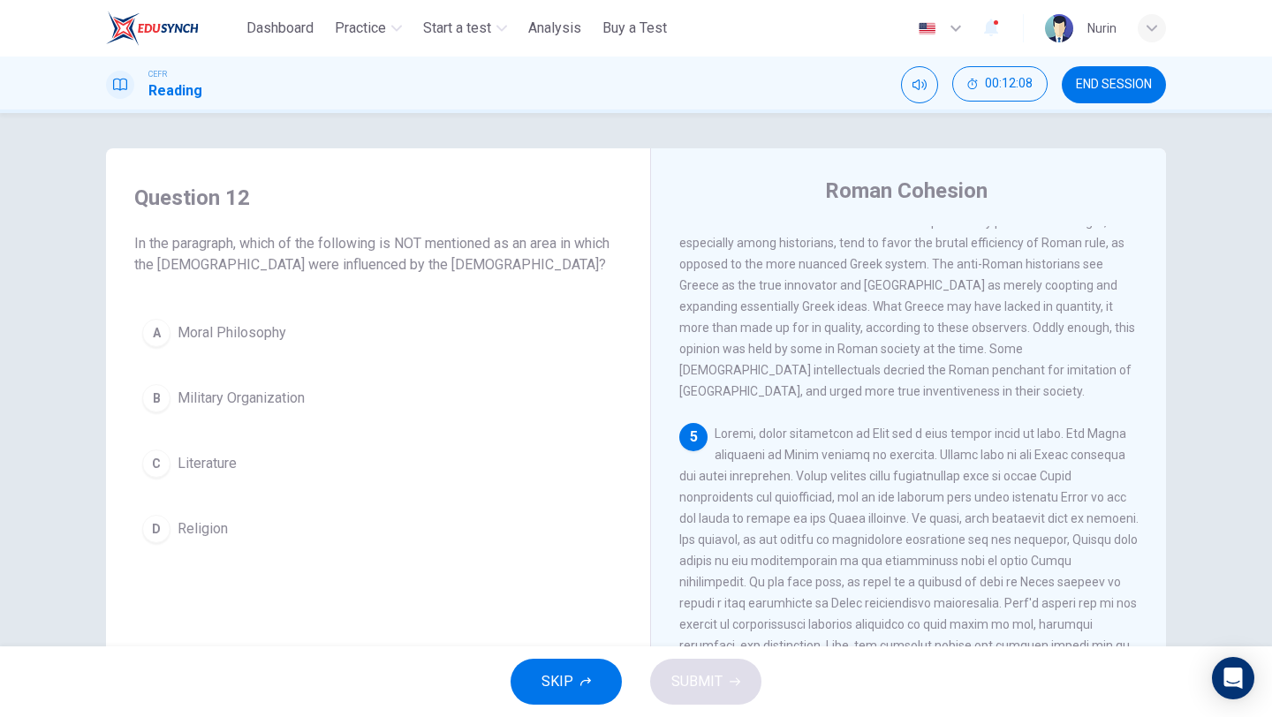
click at [249, 393] on span "Military Organization" at bounding box center [241, 398] width 127 height 21
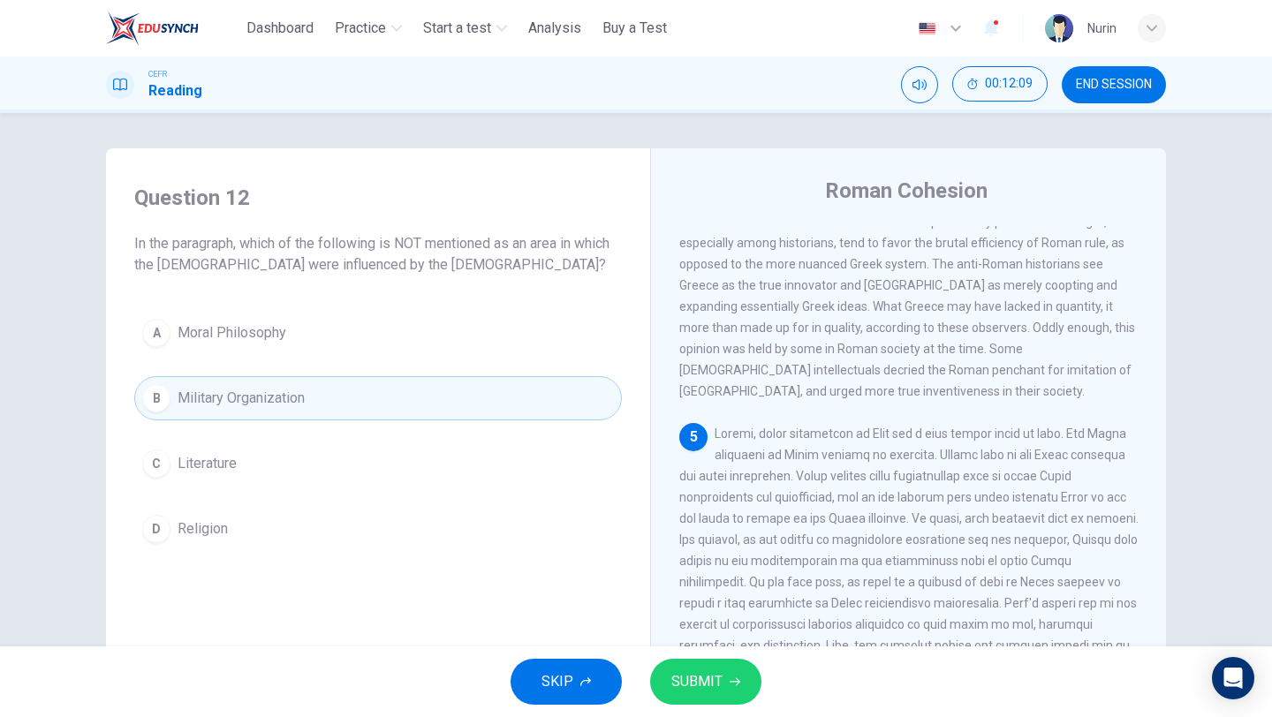
click at [719, 672] on span "SUBMIT" at bounding box center [697, 682] width 51 height 25
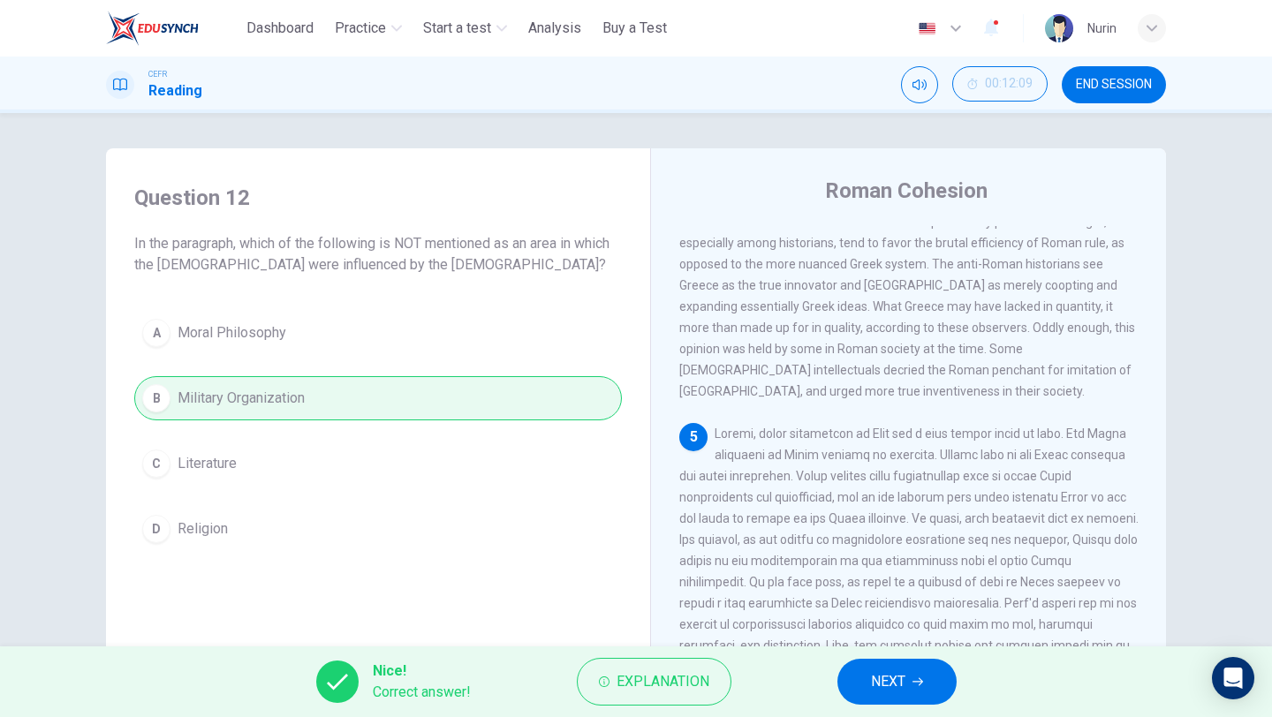
click at [893, 687] on span "NEXT" at bounding box center [888, 682] width 34 height 25
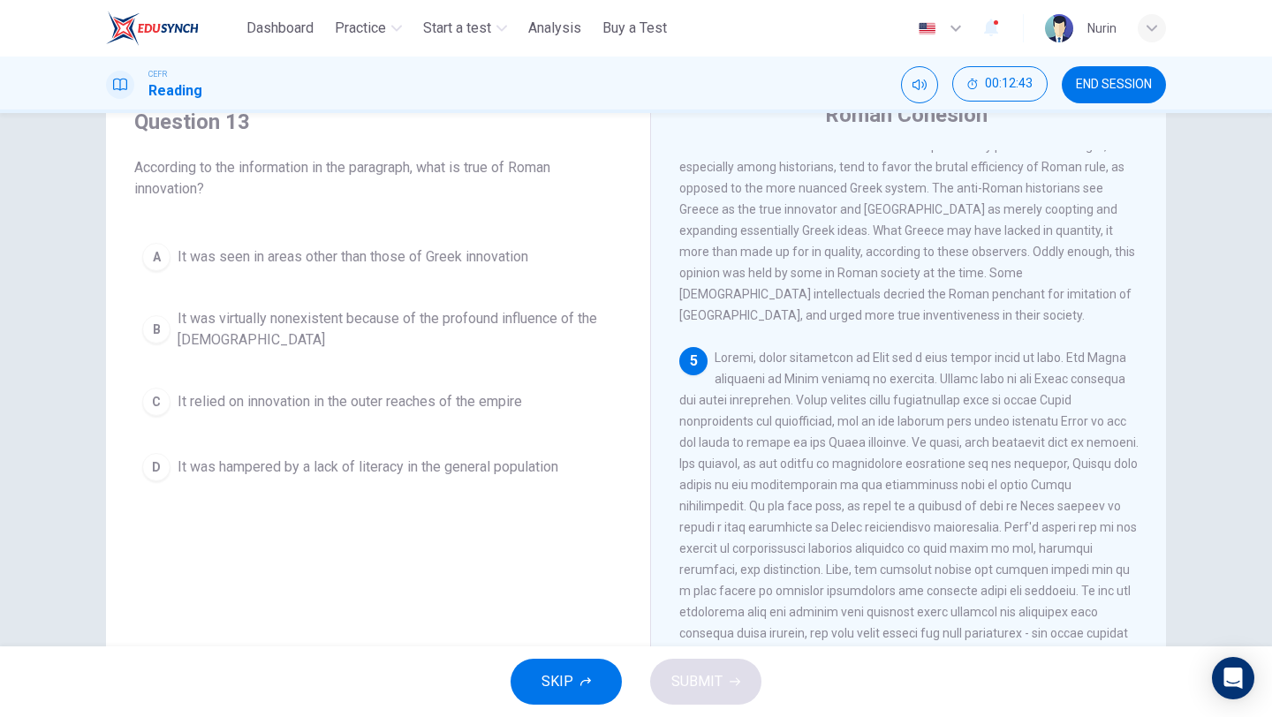
scroll to position [73, 0]
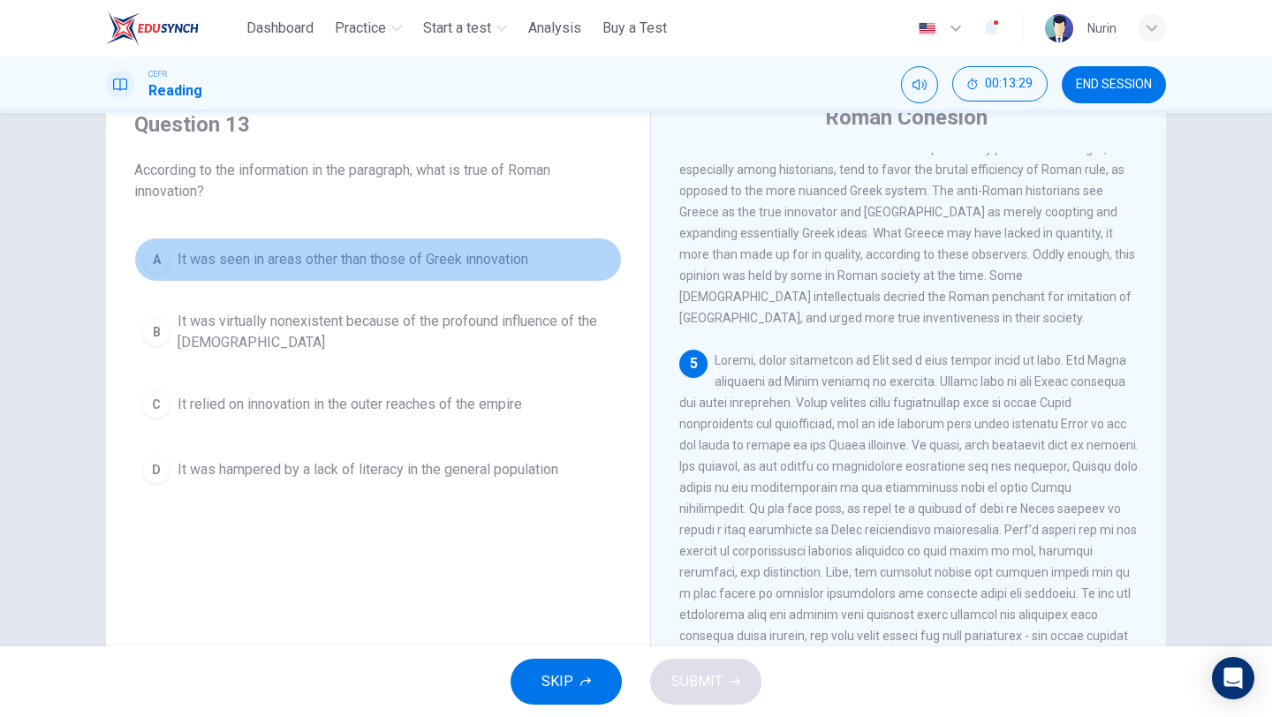
click at [422, 266] on span "It was seen in areas other than those of Greek innovation" at bounding box center [353, 259] width 351 height 21
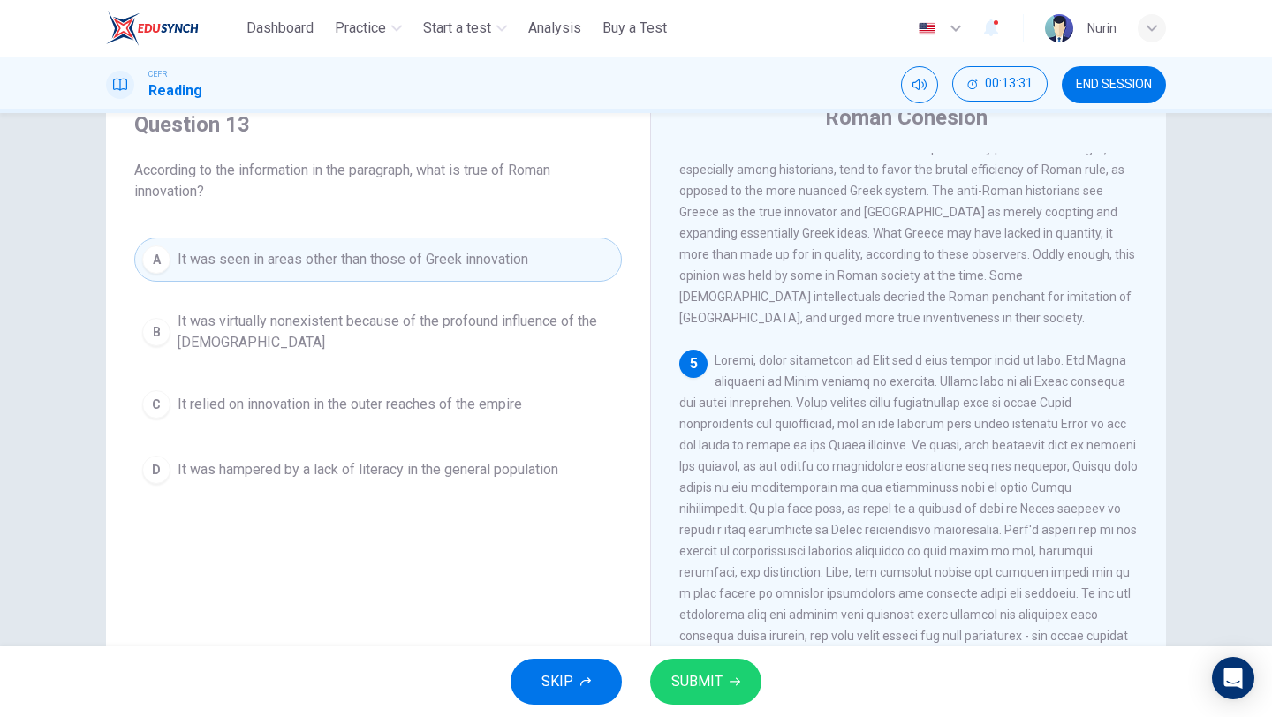
click at [725, 685] on button "SUBMIT" at bounding box center [705, 682] width 111 height 46
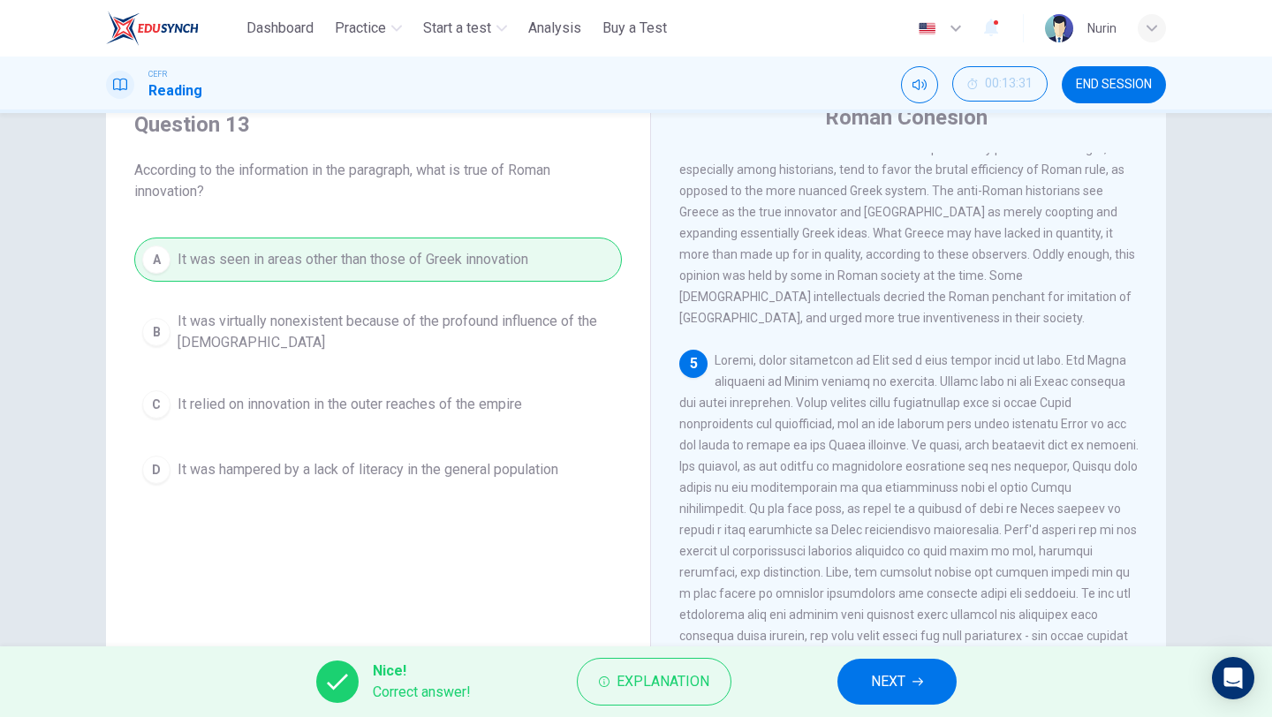
click at [901, 679] on span "NEXT" at bounding box center [888, 682] width 34 height 25
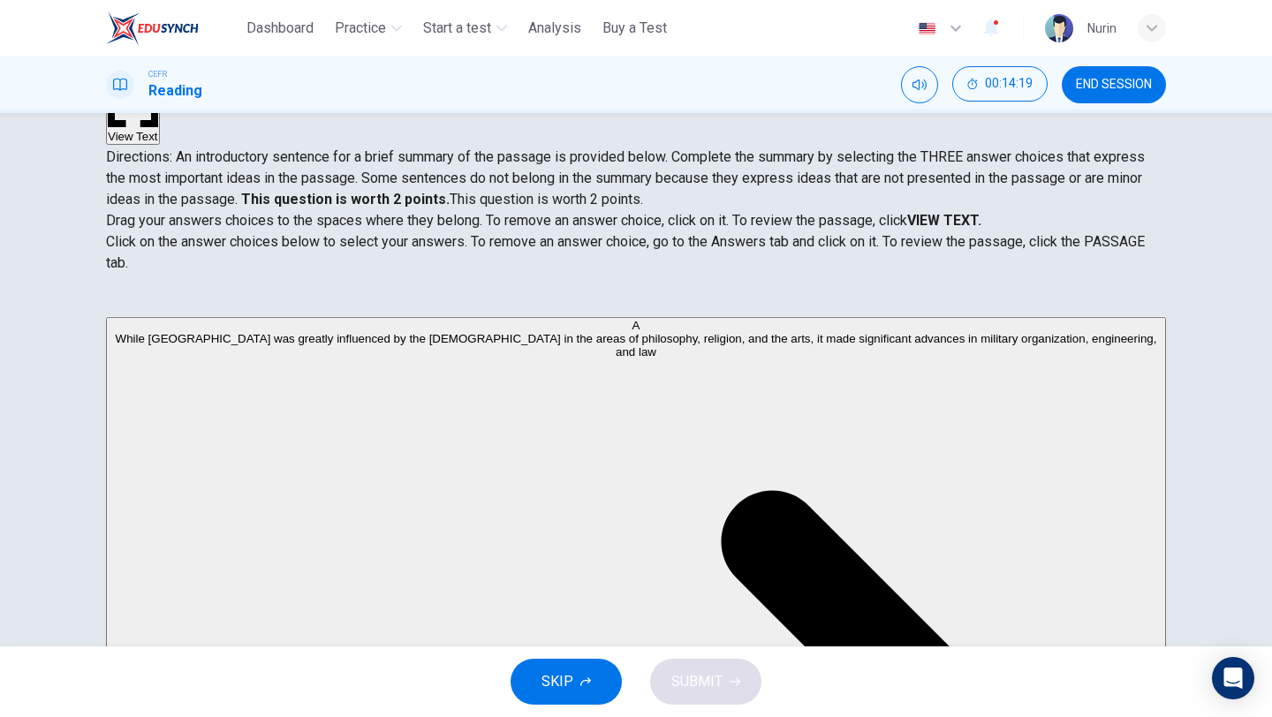
scroll to position [0, 0]
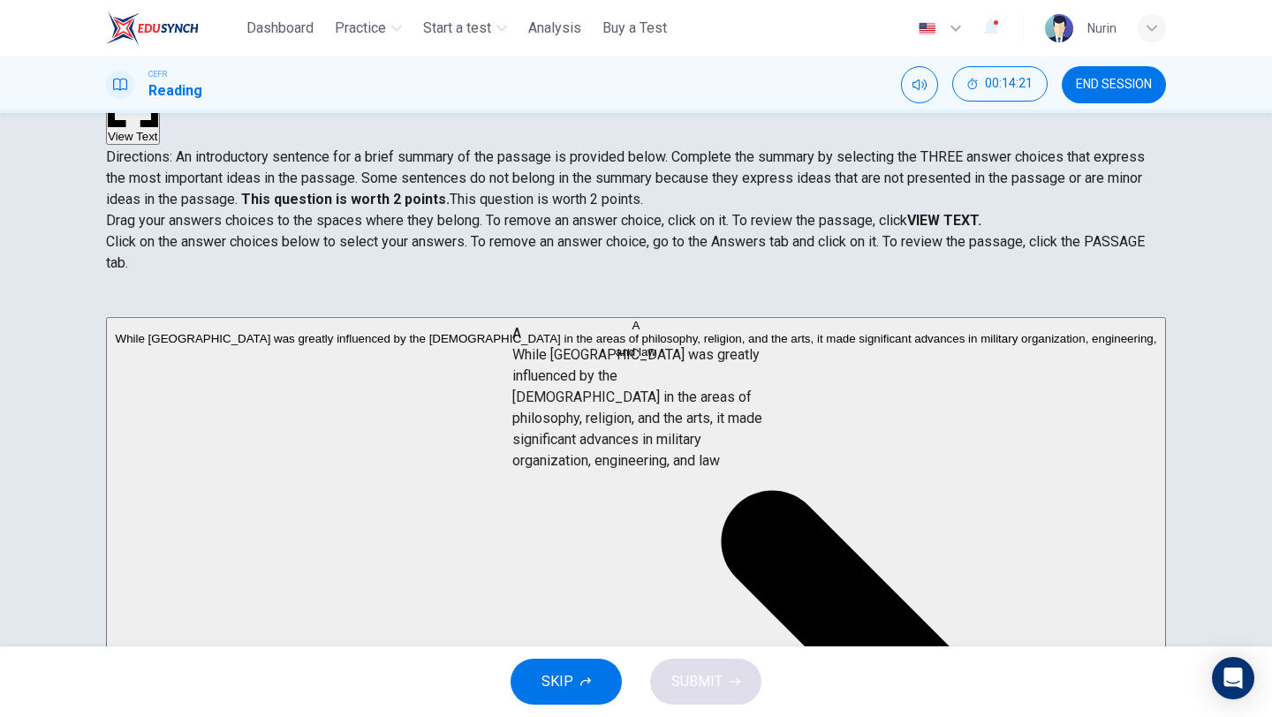
drag, startPoint x: 305, startPoint y: 398, endPoint x: 683, endPoint y: 419, distance: 378.8
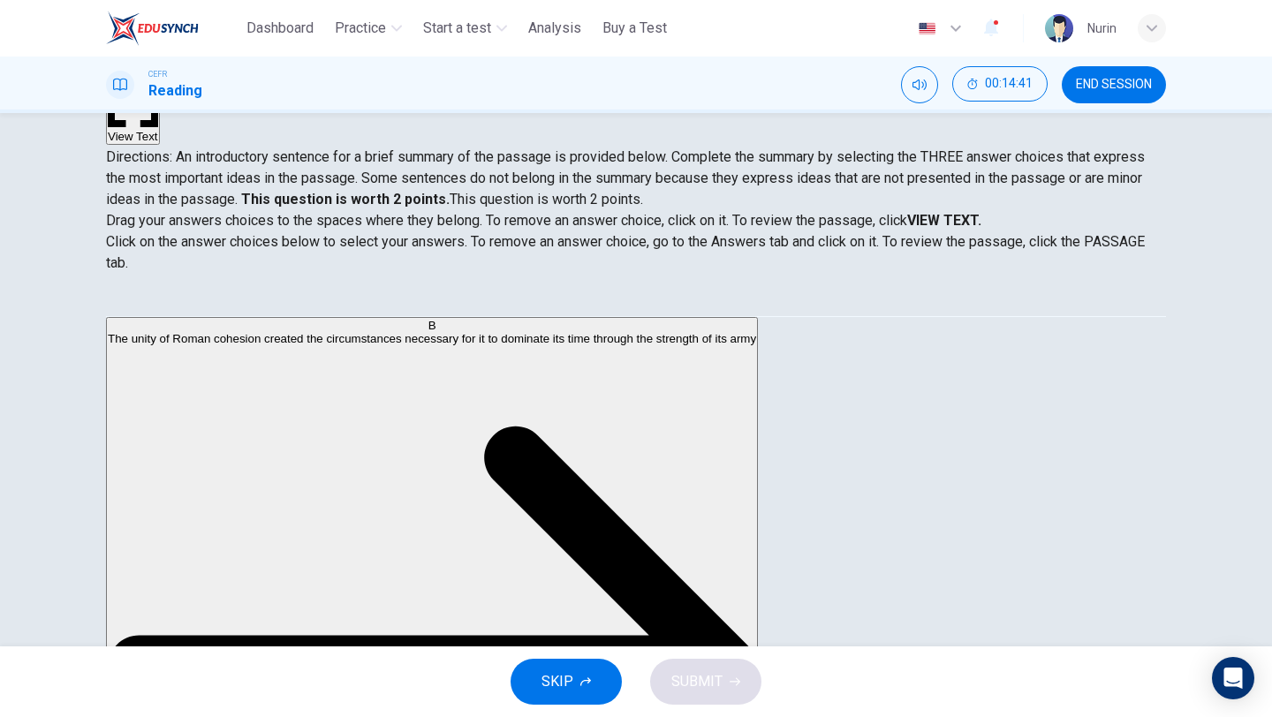
scroll to position [209, 0]
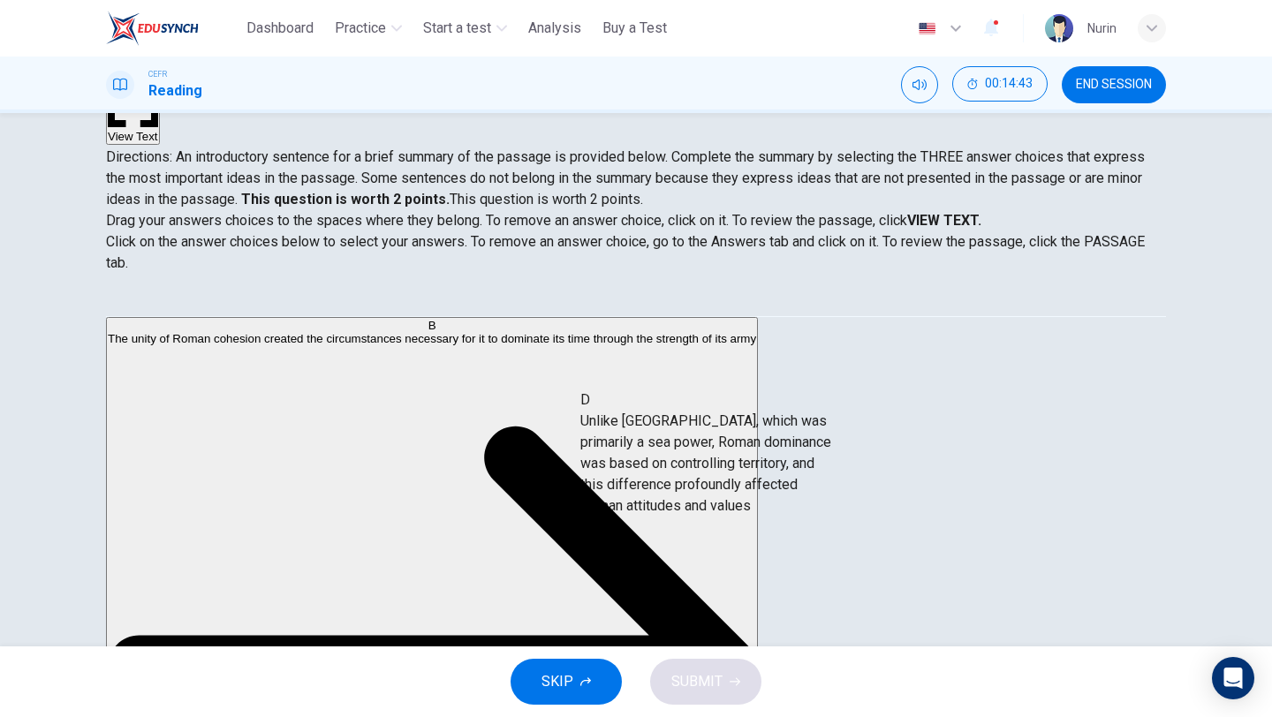
drag, startPoint x: 257, startPoint y: 459, endPoint x: 672, endPoint y: 489, distance: 415.5
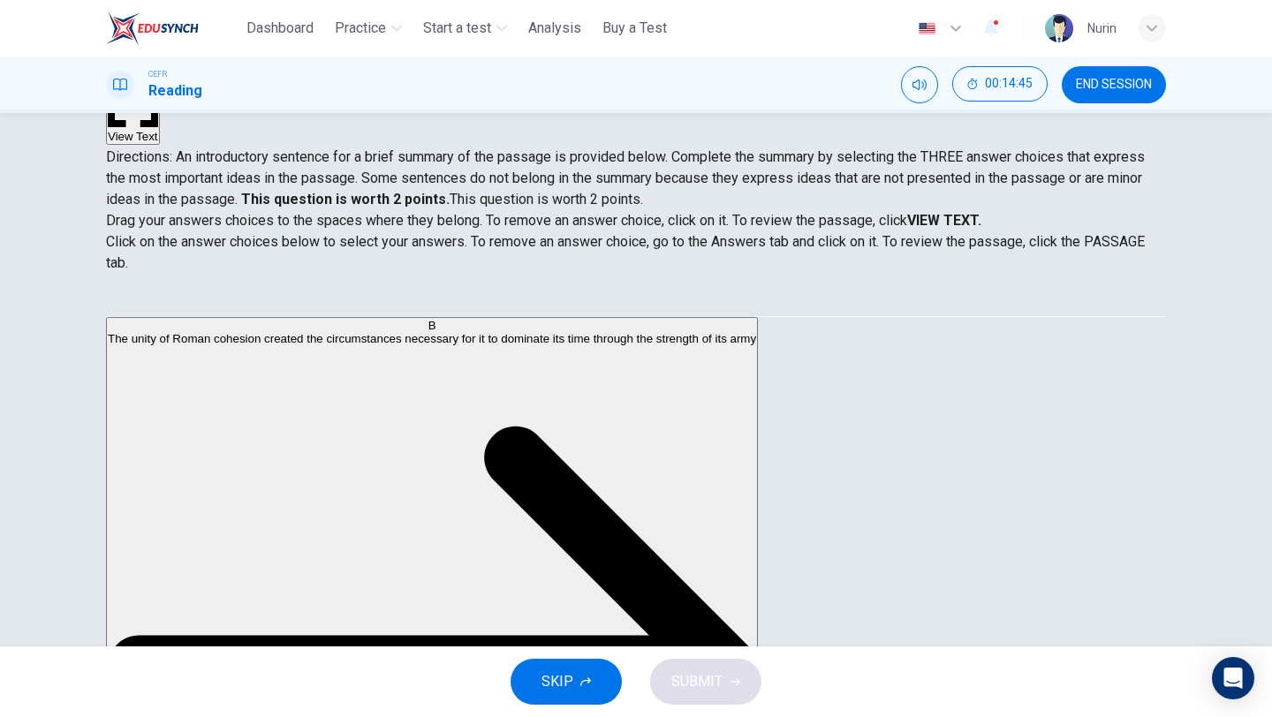
scroll to position [307, 0]
drag, startPoint x: 269, startPoint y: 533, endPoint x: 626, endPoint y: 535, distance: 357.9
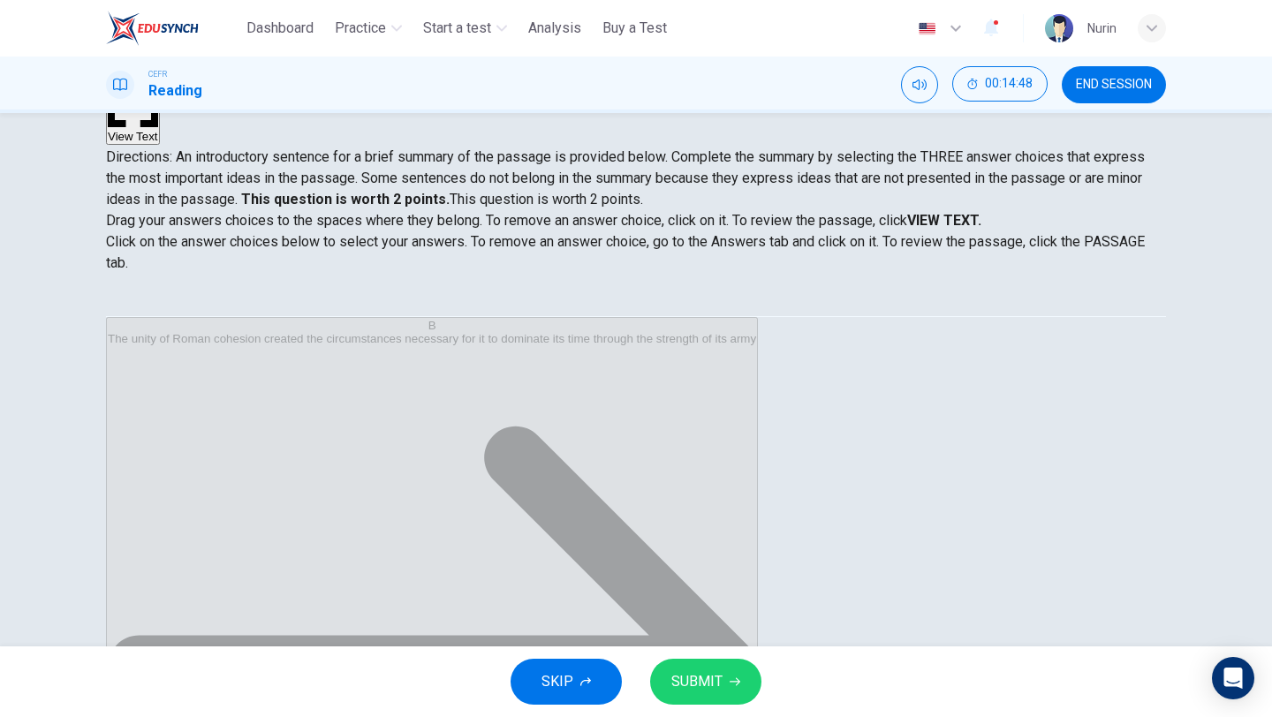
scroll to position [180, 0]
click at [718, 687] on span "SUBMIT" at bounding box center [697, 682] width 51 height 25
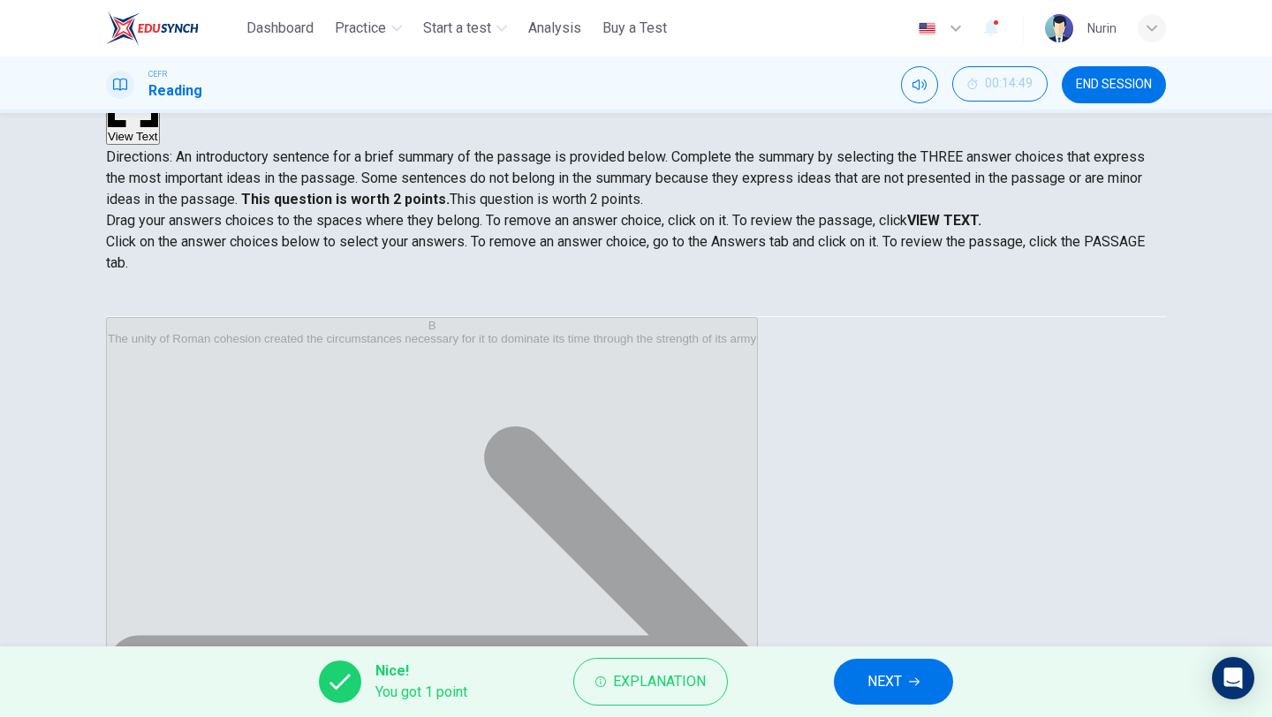
scroll to position [0, 0]
click at [904, 682] on button "NEXT" at bounding box center [893, 682] width 119 height 46
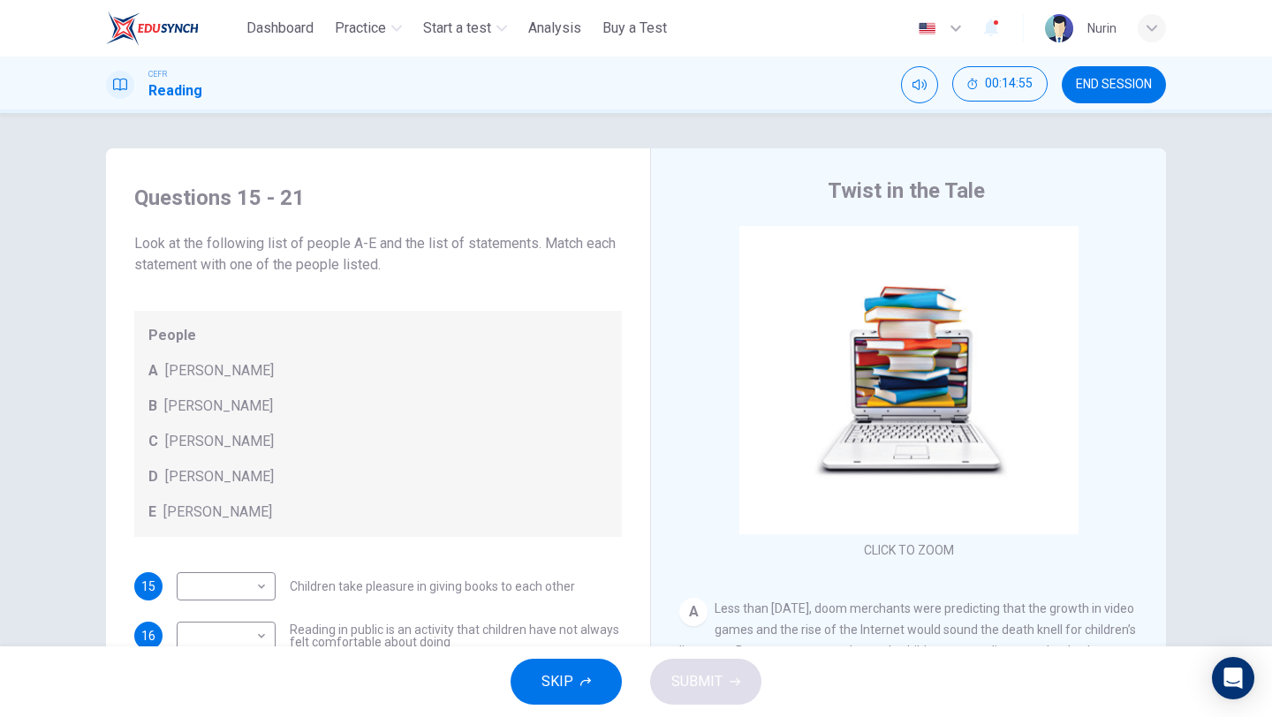
click at [1105, 87] on span "END SESSION" at bounding box center [1114, 85] width 76 height 14
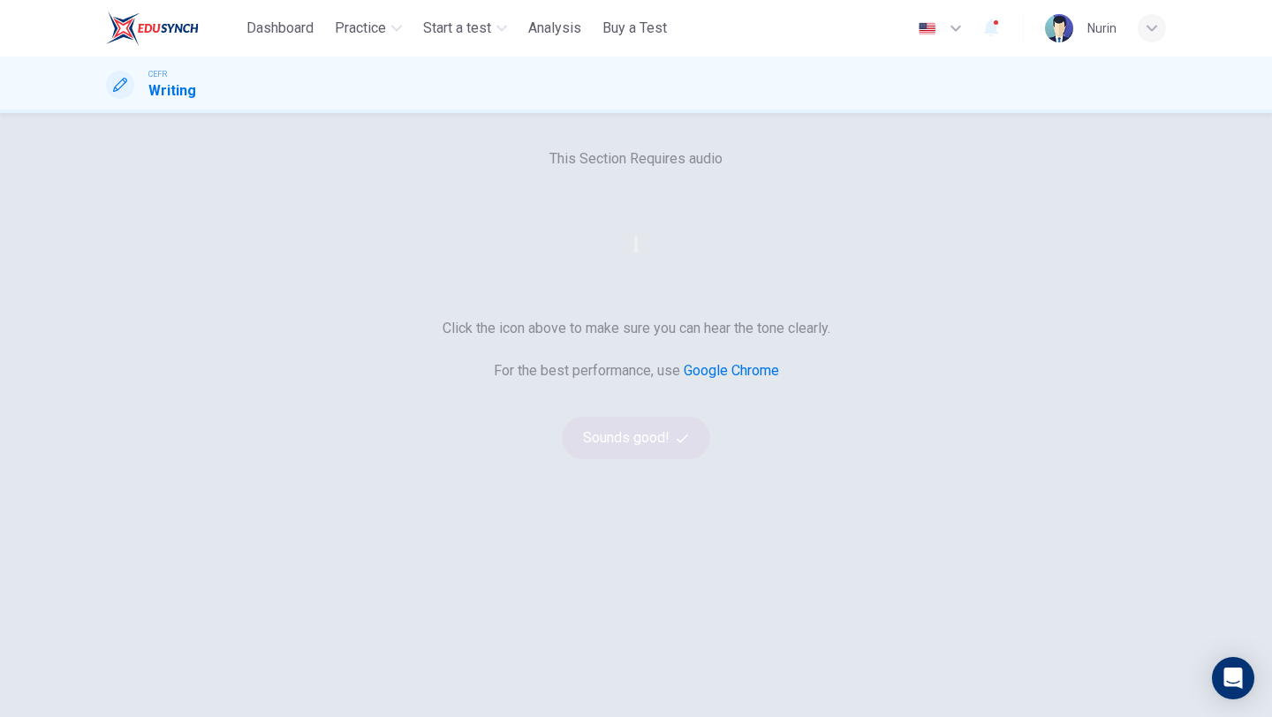
click at [636, 248] on icon "button" at bounding box center [636, 248] width 0 height 0
click at [649, 459] on button "Sounds good!" at bounding box center [636, 438] width 148 height 42
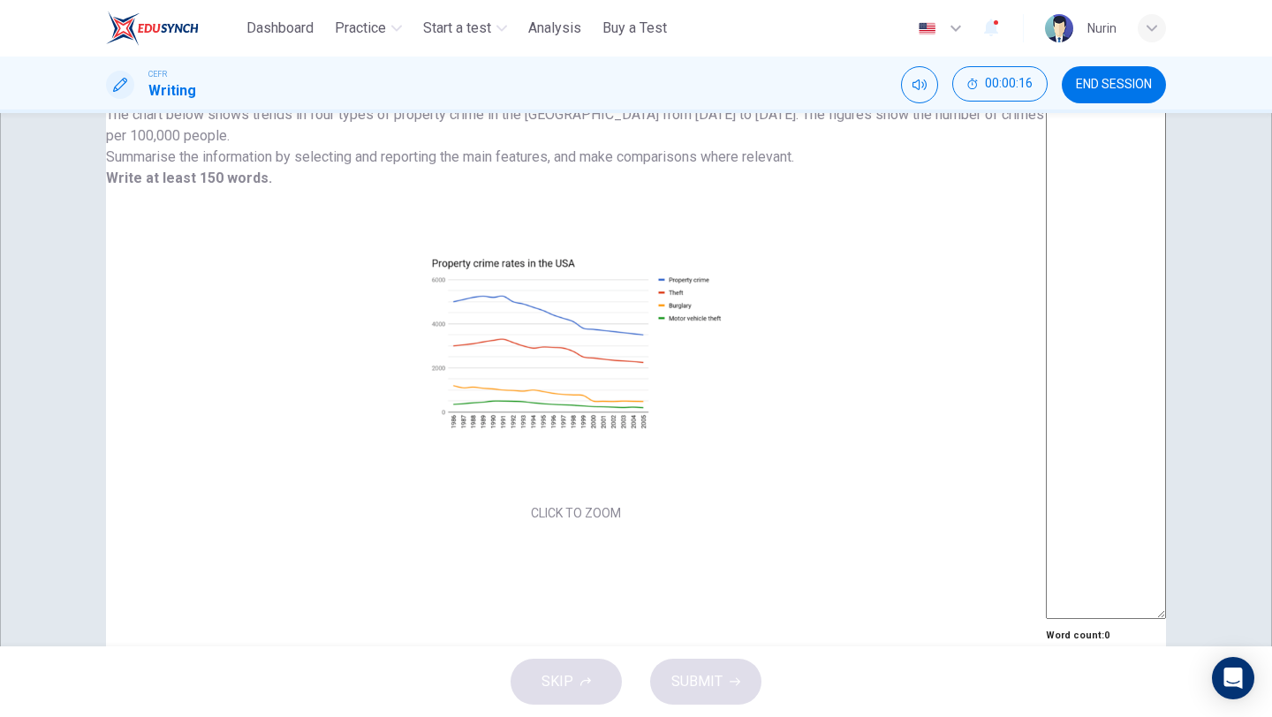
scroll to position [206, 0]
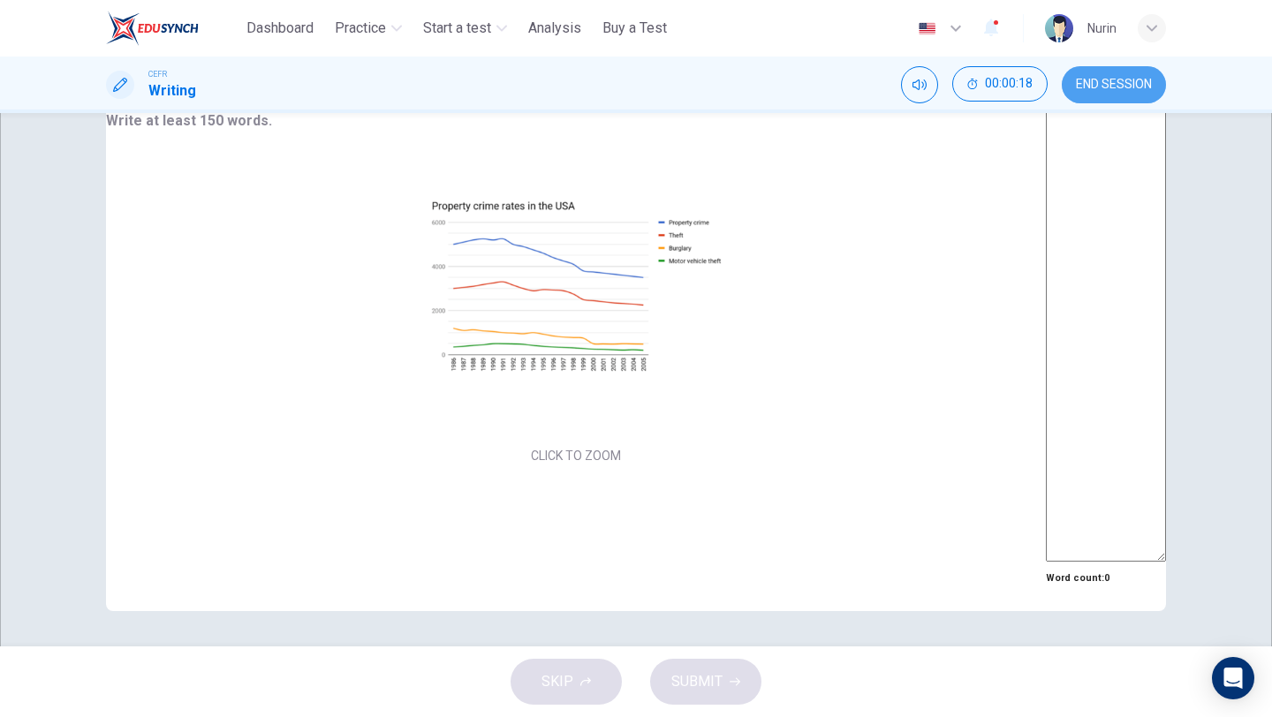
click at [1084, 78] on span "END SESSION" at bounding box center [1114, 85] width 76 height 14
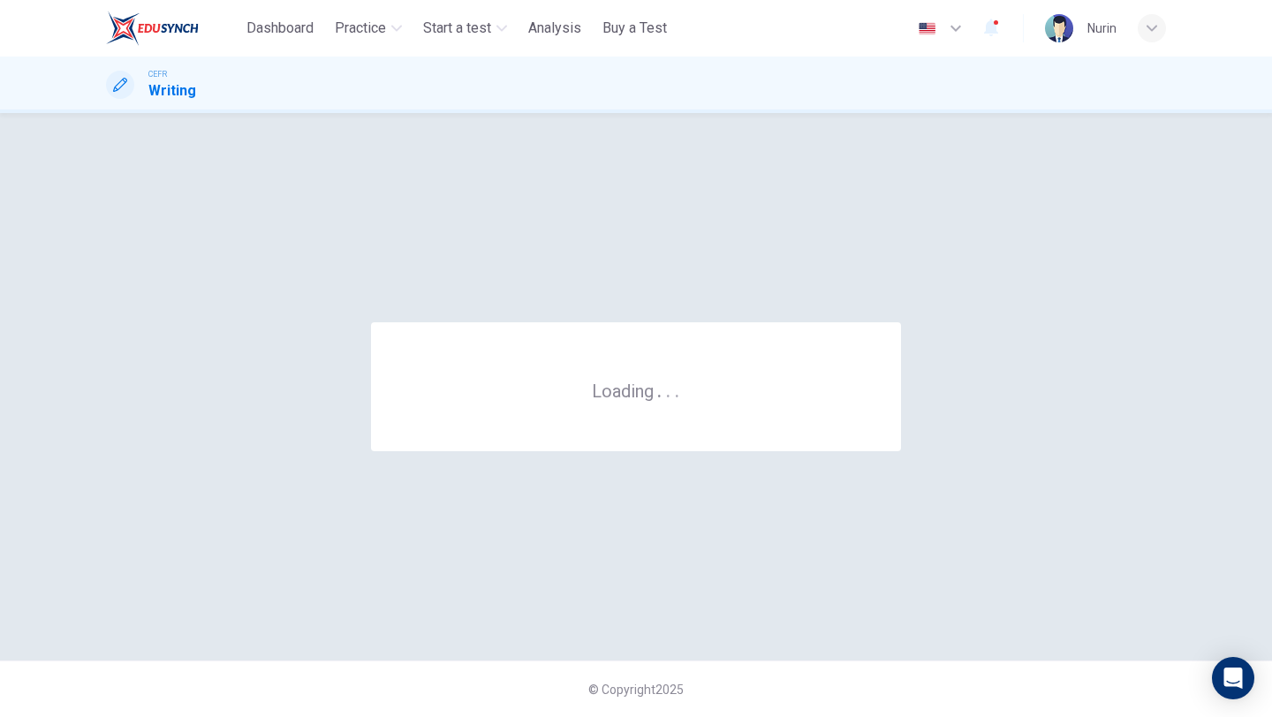
scroll to position [0, 0]
